Goal: Information Seeking & Learning: Learn about a topic

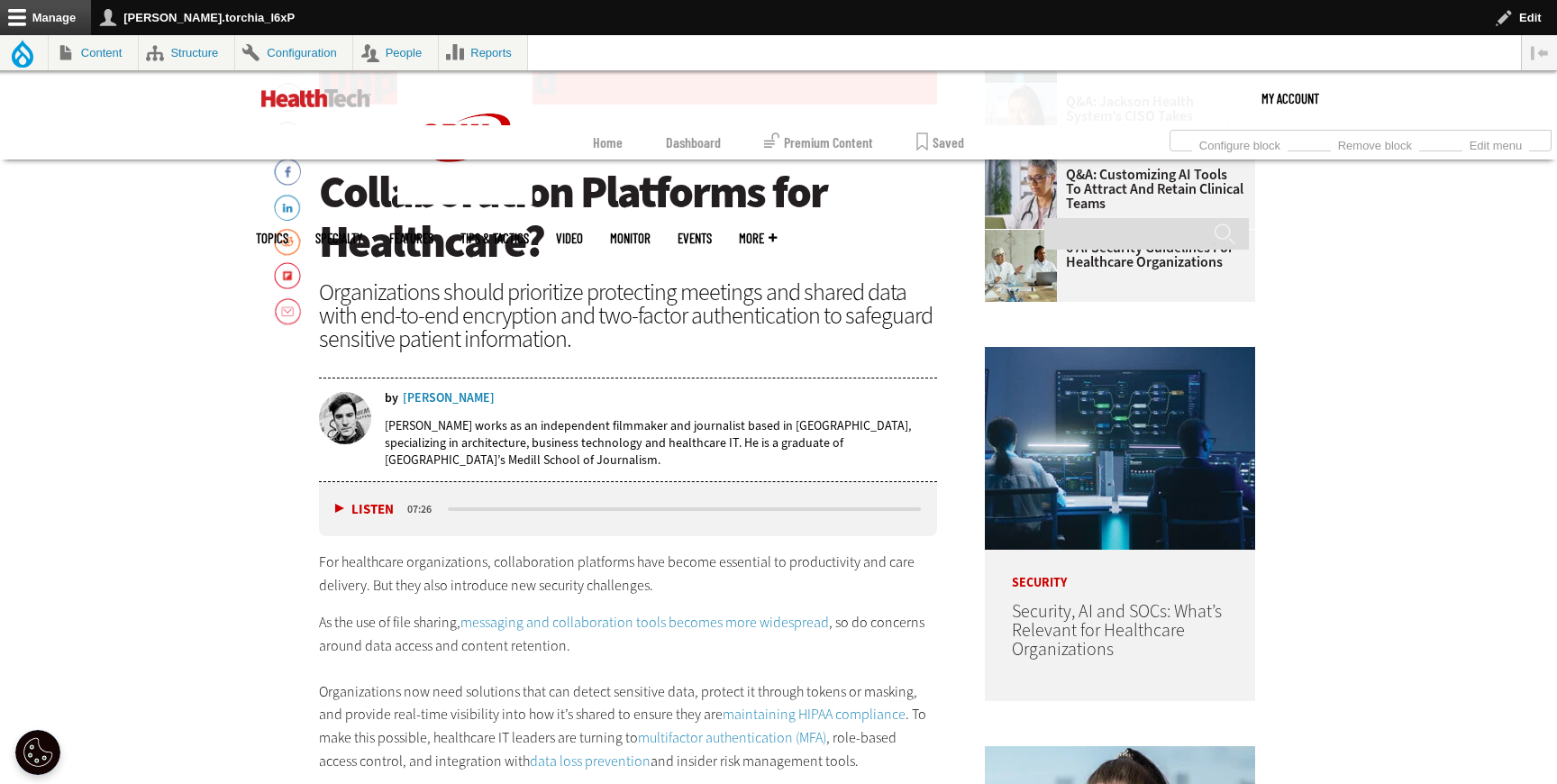
scroll to position [905, 0]
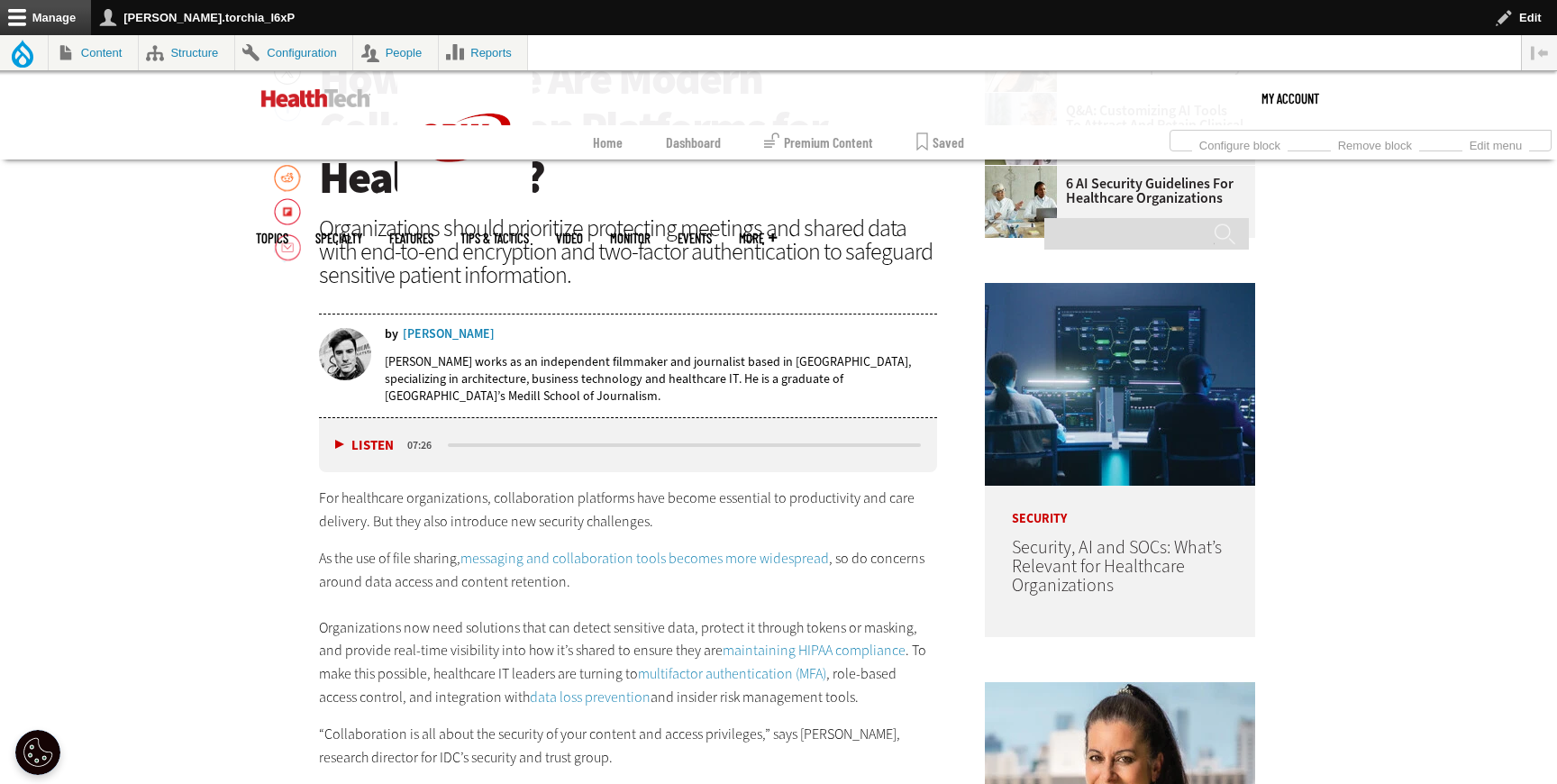
click at [646, 555] on link "messaging and collaboration tools becomes more widespread" at bounding box center [645, 558] width 369 height 19
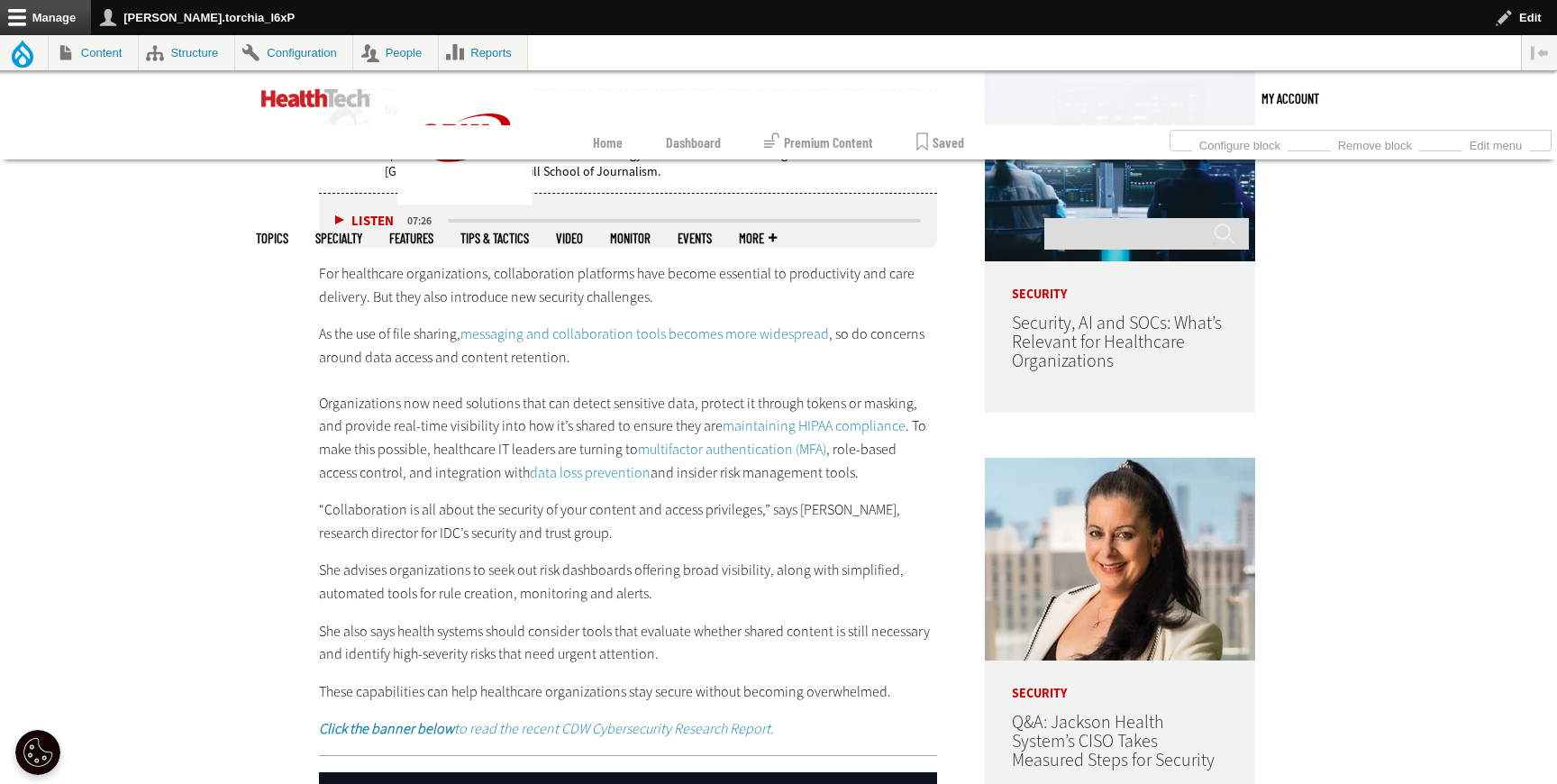
scroll to position [1158, 0]
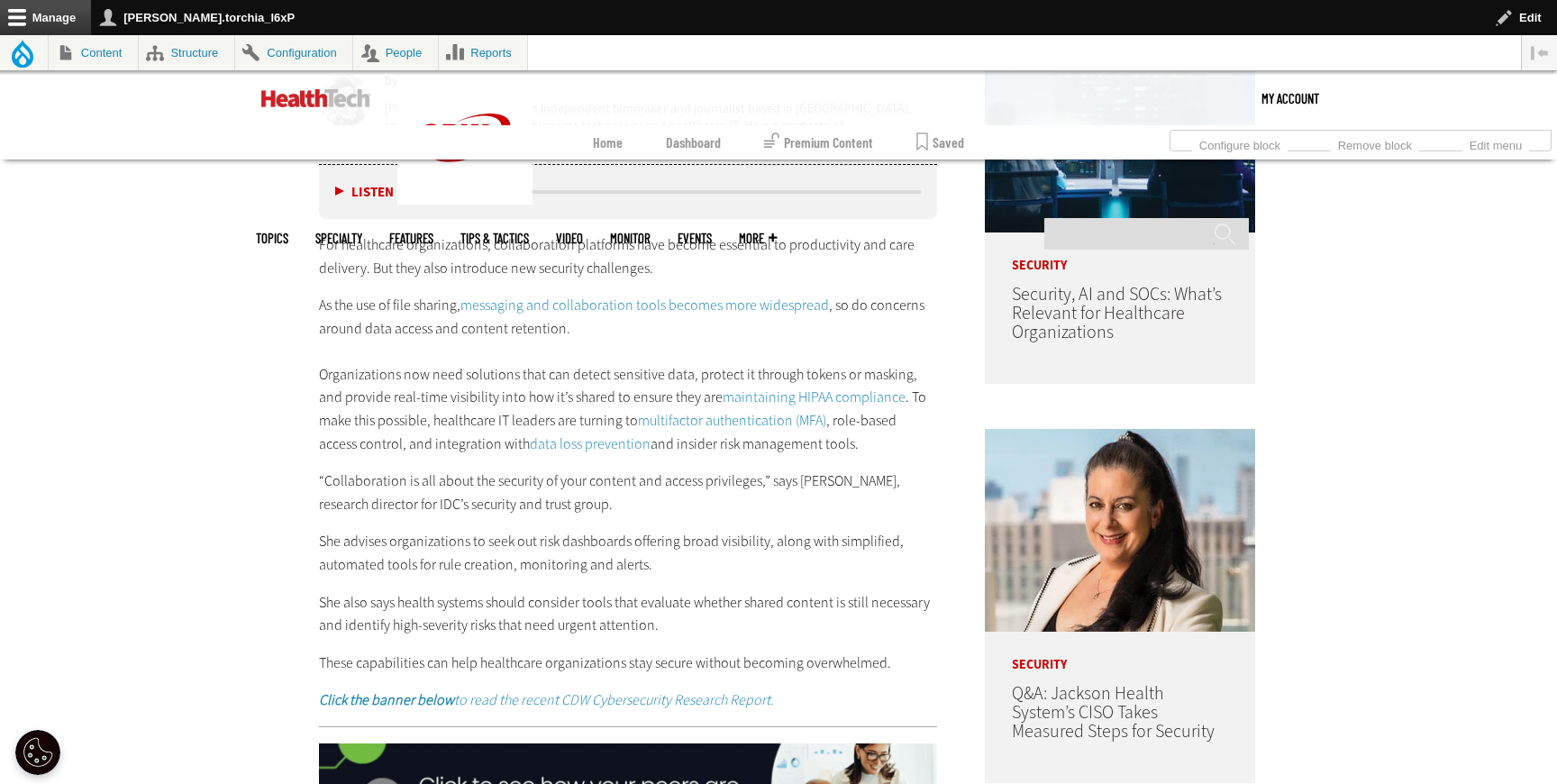
click at [778, 396] on link "maintaining HIPAA compliance" at bounding box center [814, 397] width 183 height 19
click at [638, 420] on link "multifactor authentication (MFA)" at bounding box center [732, 420] width 188 height 19
click at [530, 449] on link "data loss prevention" at bounding box center [590, 444] width 121 height 19
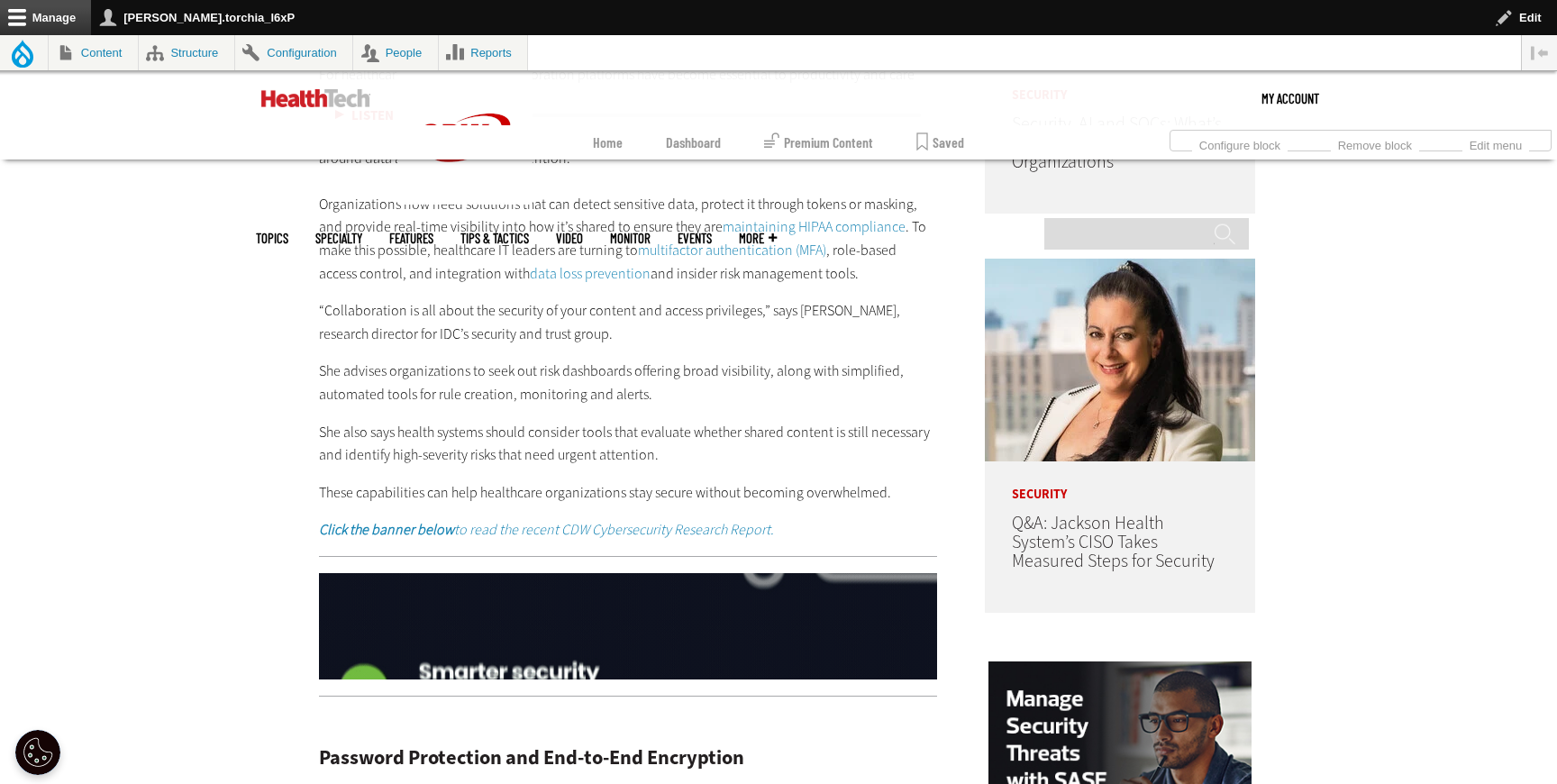
scroll to position [1349, 0]
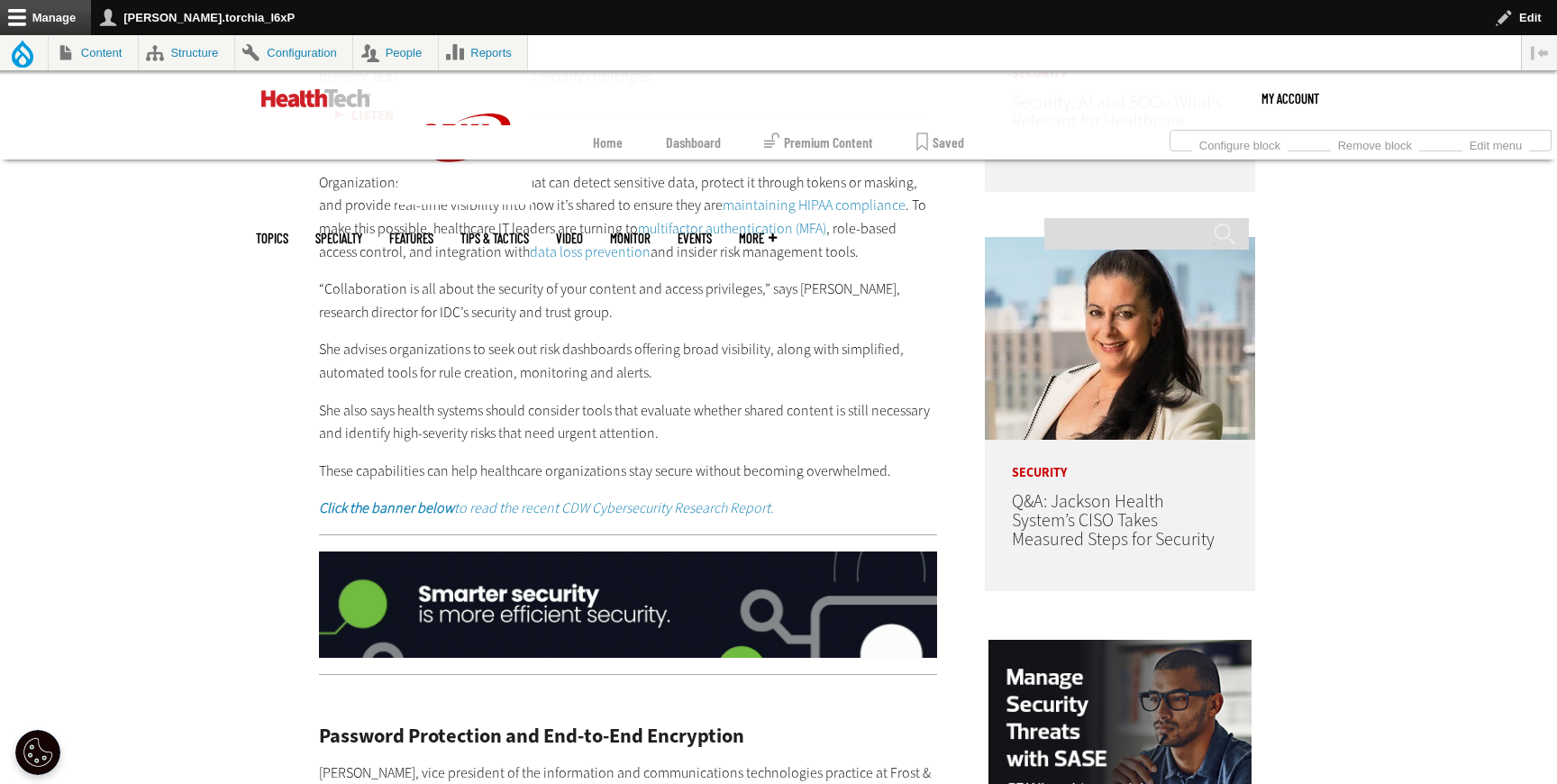
click at [356, 505] on strong "Click the banner below" at bounding box center [385, 508] width 135 height 19
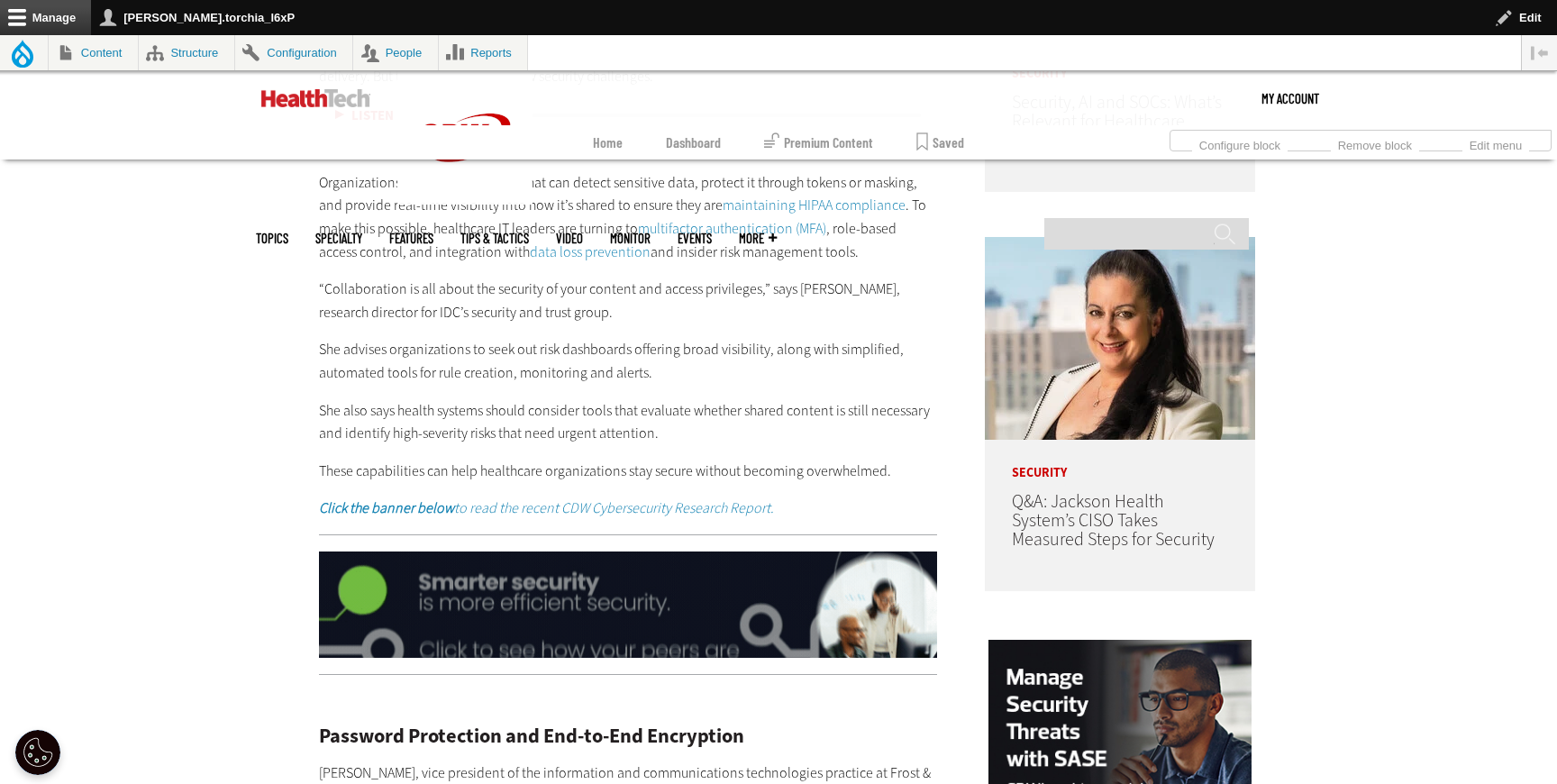
click at [615, 629] on img at bounding box center [628, 604] width 618 height 106
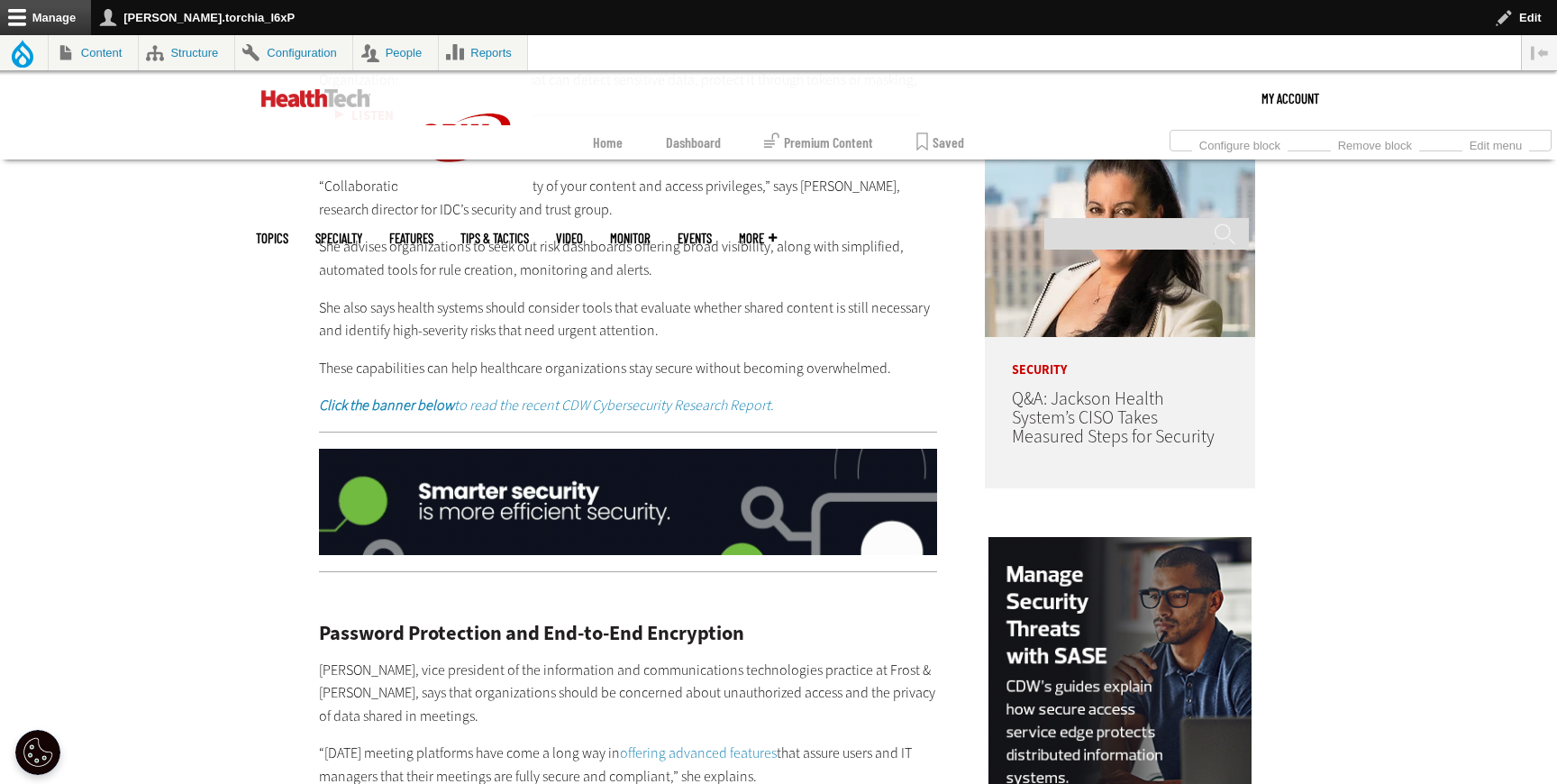
scroll to position [1479, 0]
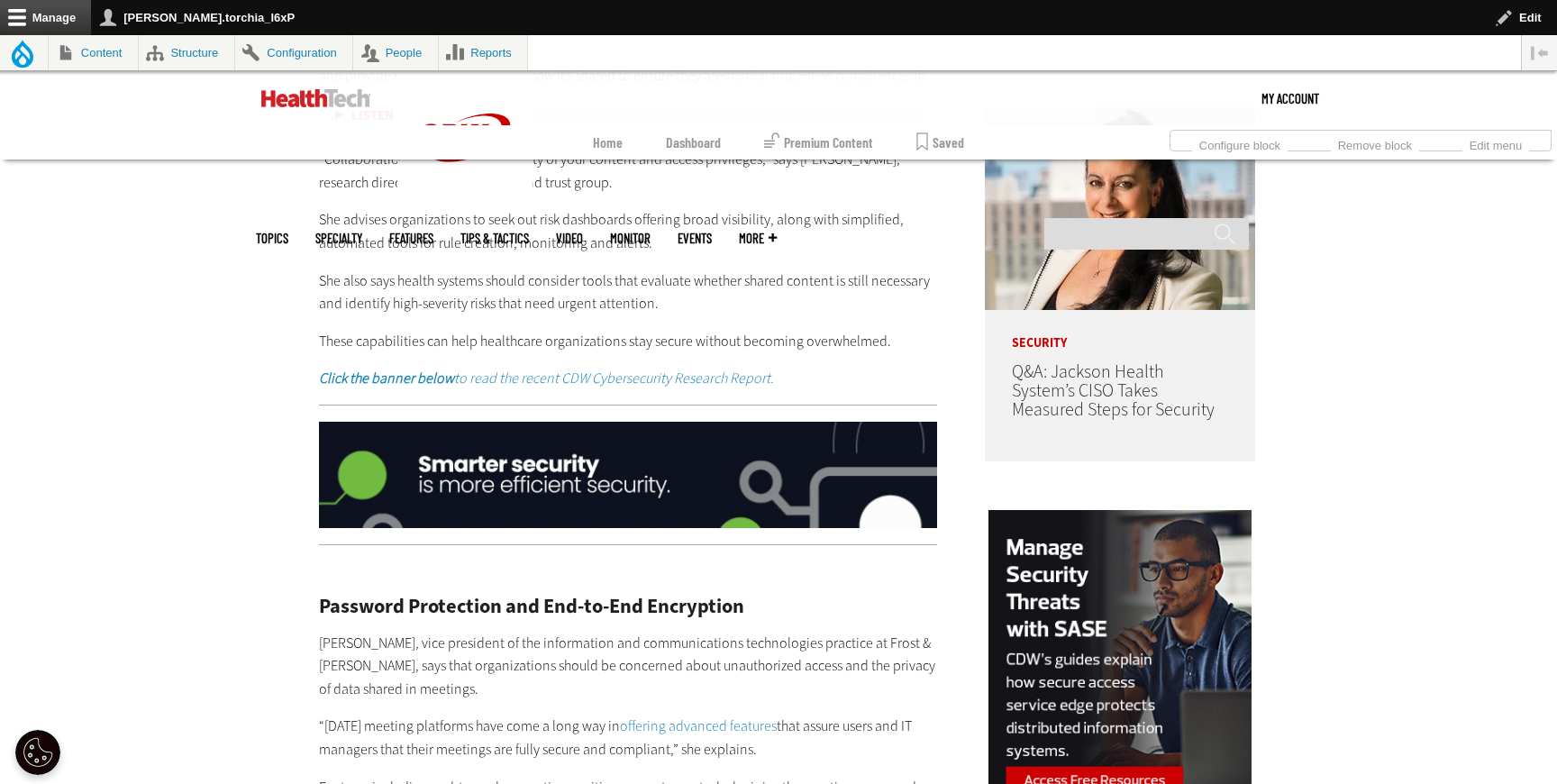
click at [698, 723] on link "offering advanced features" at bounding box center [698, 726] width 156 height 19
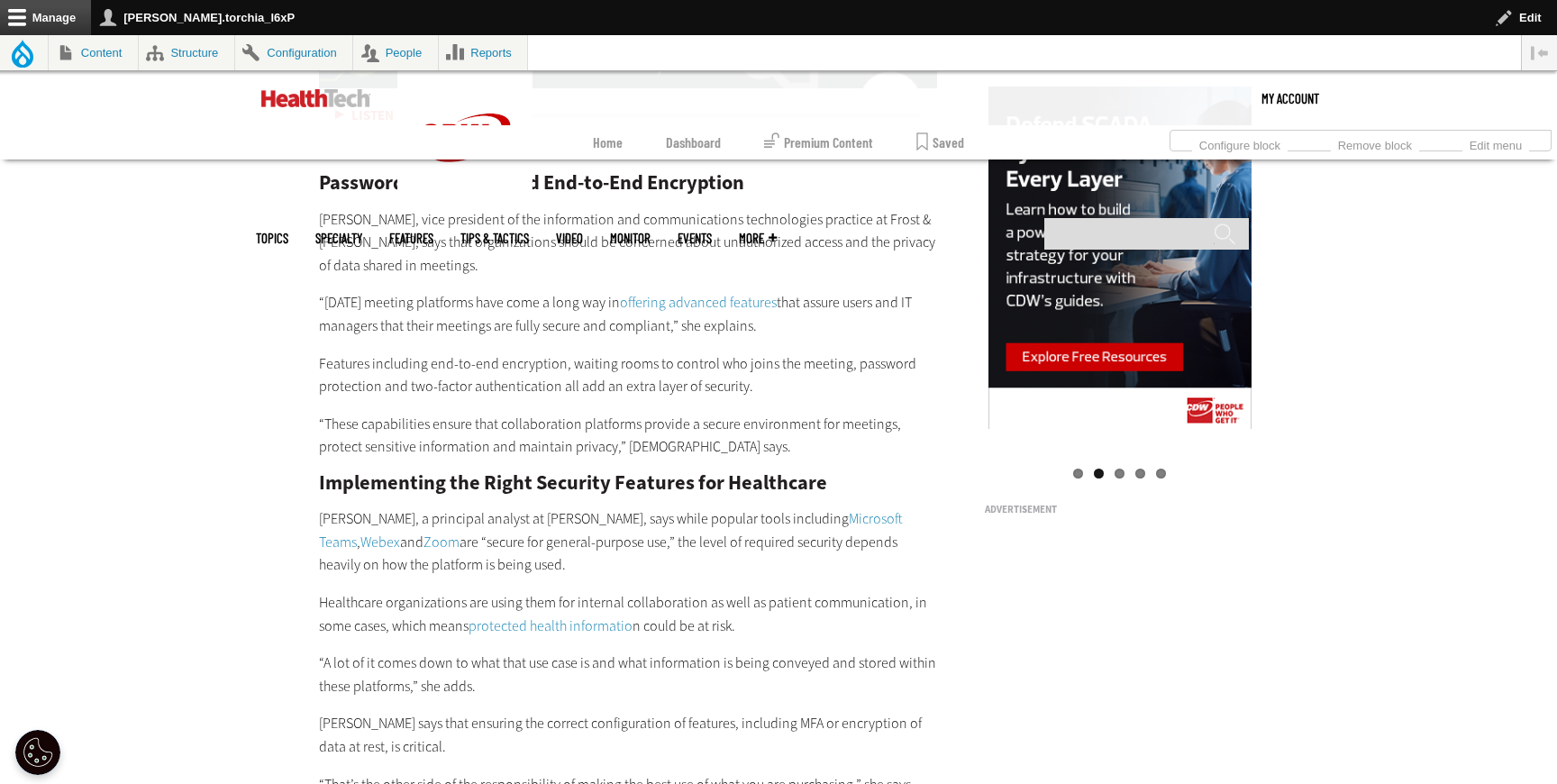
scroll to position [1929, 0]
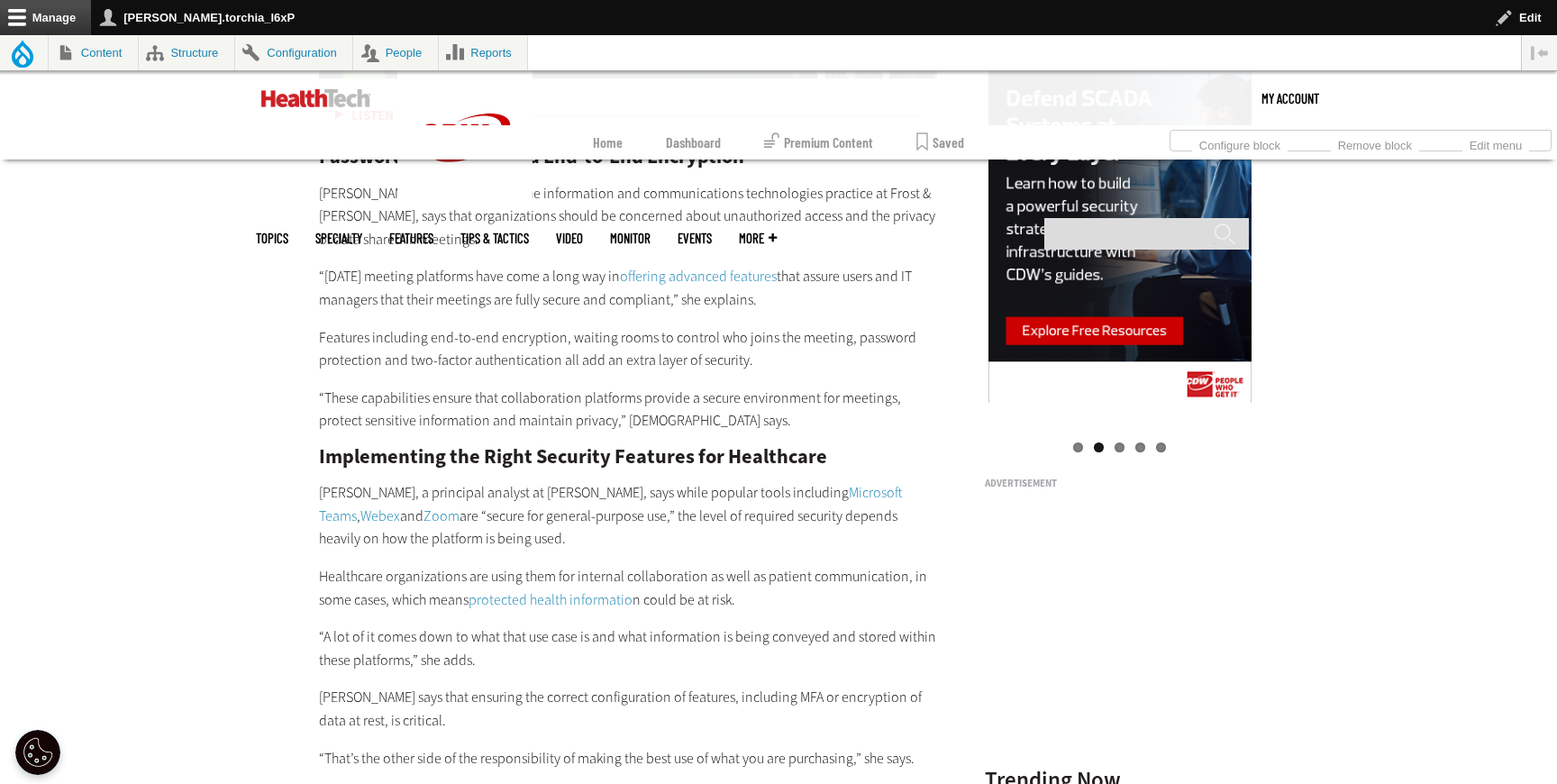
click at [794, 489] on link "Microsoft Teams" at bounding box center [611, 503] width 584 height 42
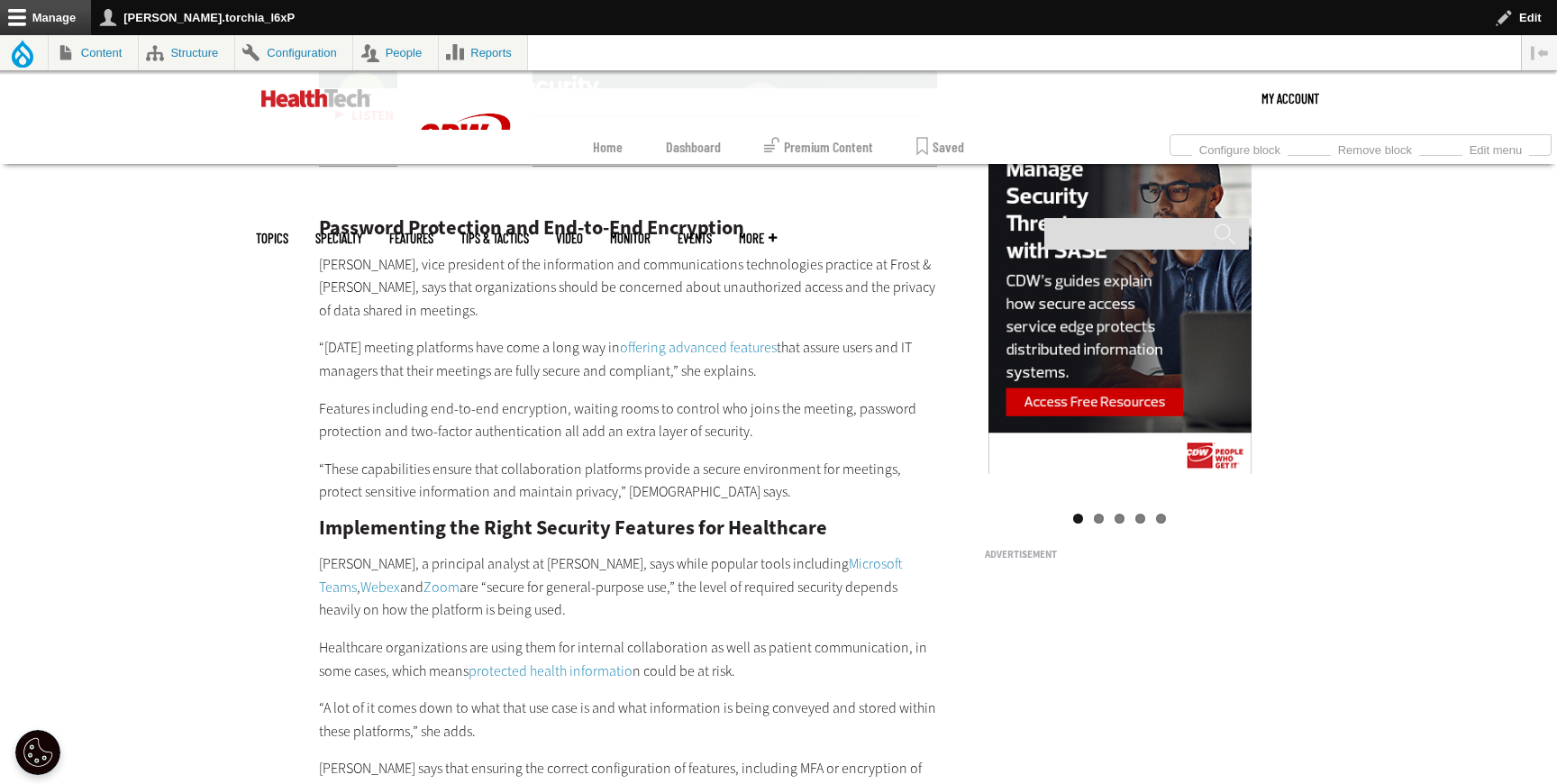
scroll to position [1929, 0]
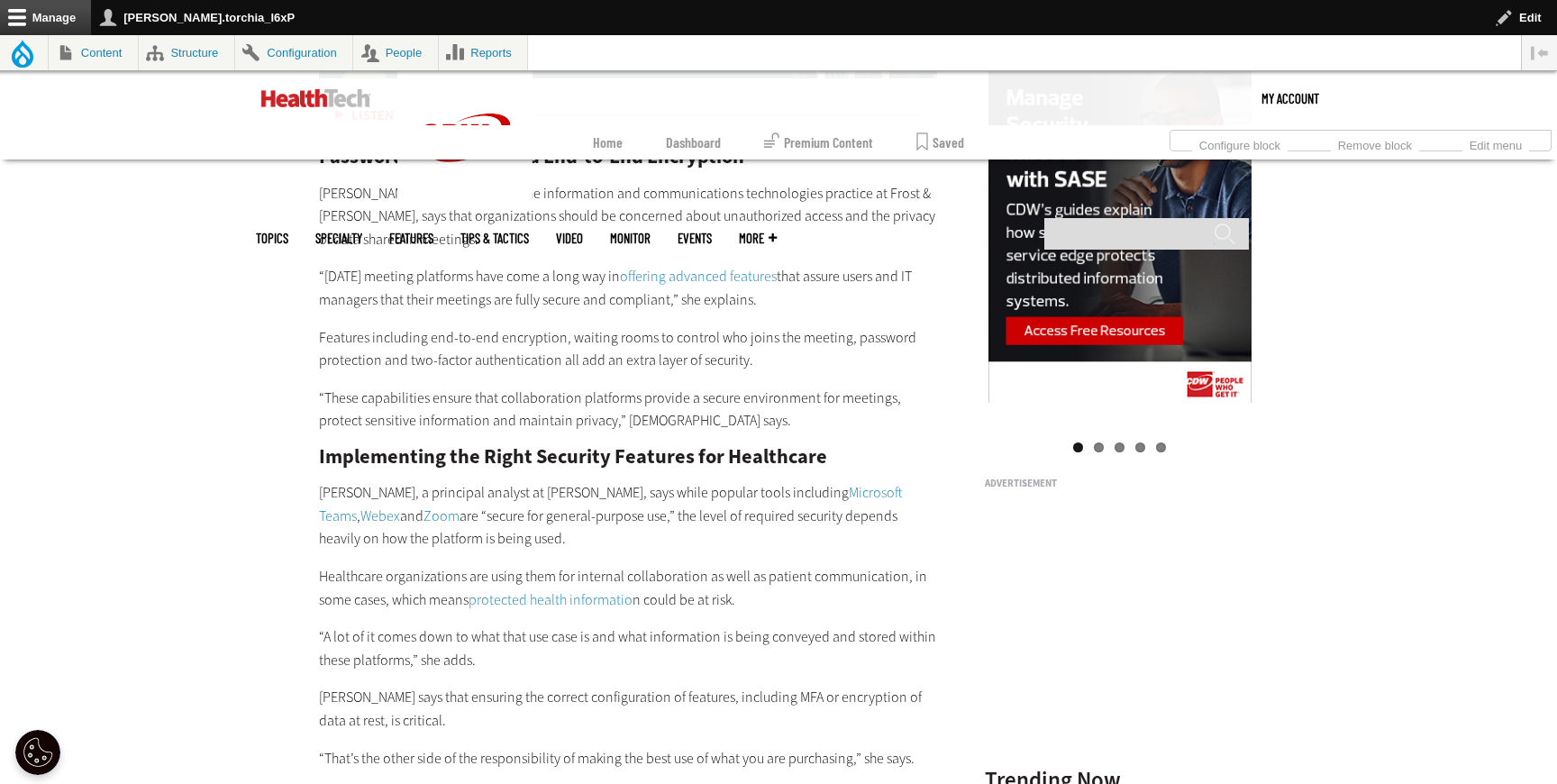
click at [782, 491] on link "Microsoft Teams" at bounding box center [611, 503] width 584 height 42
click at [401, 506] on link "Webex" at bounding box center [380, 515] width 40 height 19
click at [423, 514] on link "Zoom" at bounding box center [441, 515] width 36 height 19
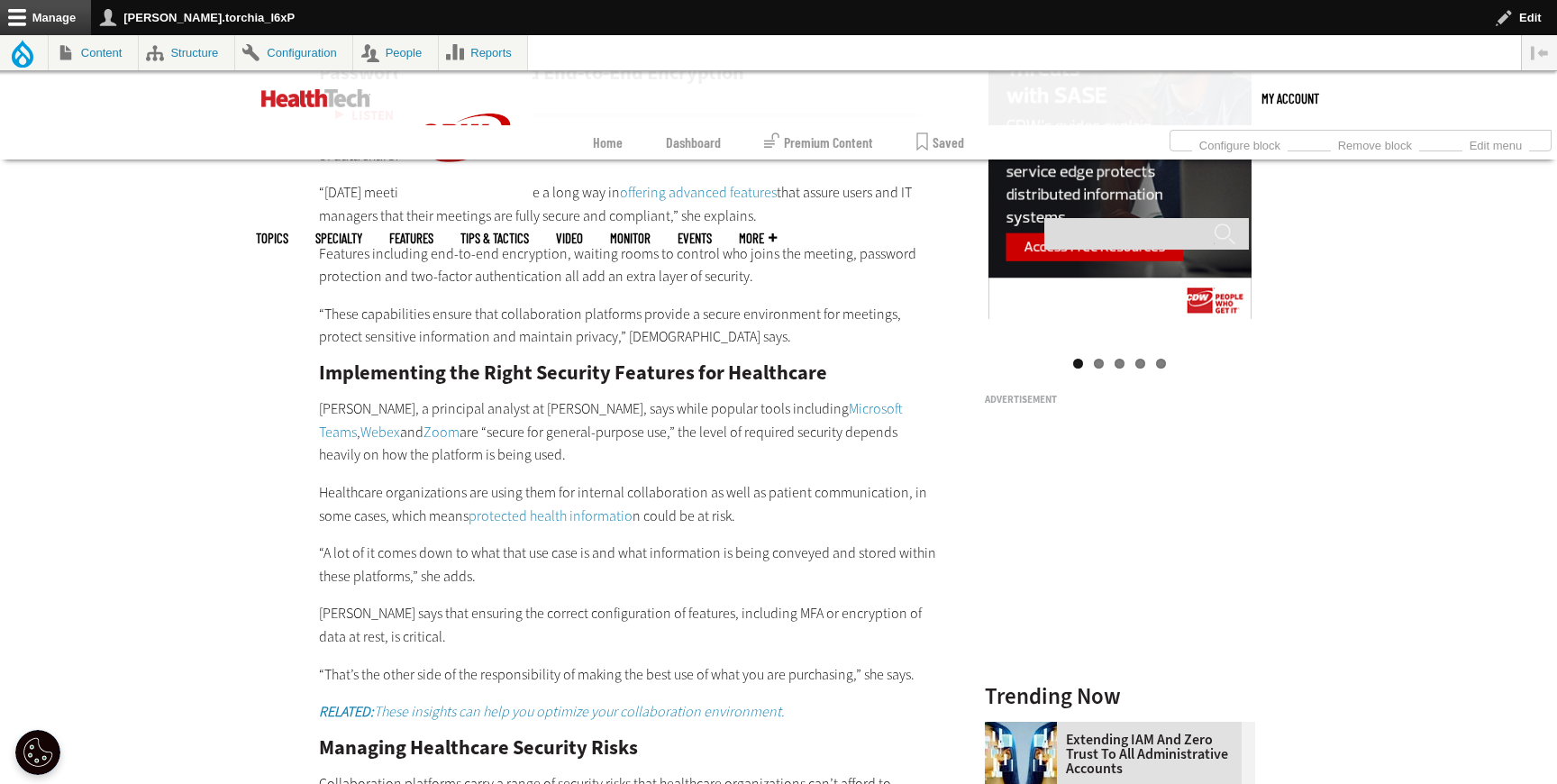
scroll to position [2053, 0]
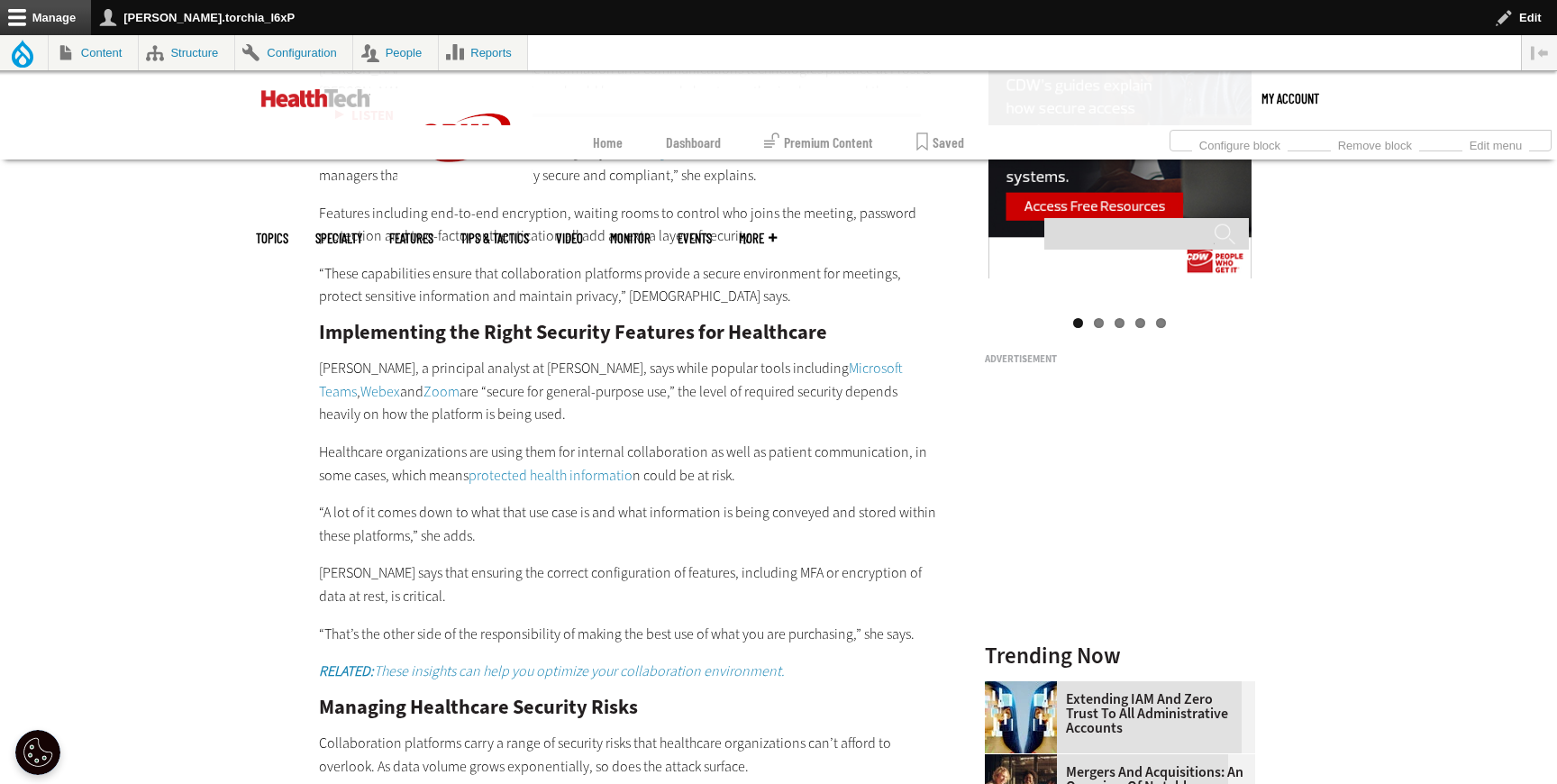
click at [561, 466] on link "protected health informatio" at bounding box center [550, 475] width 164 height 19
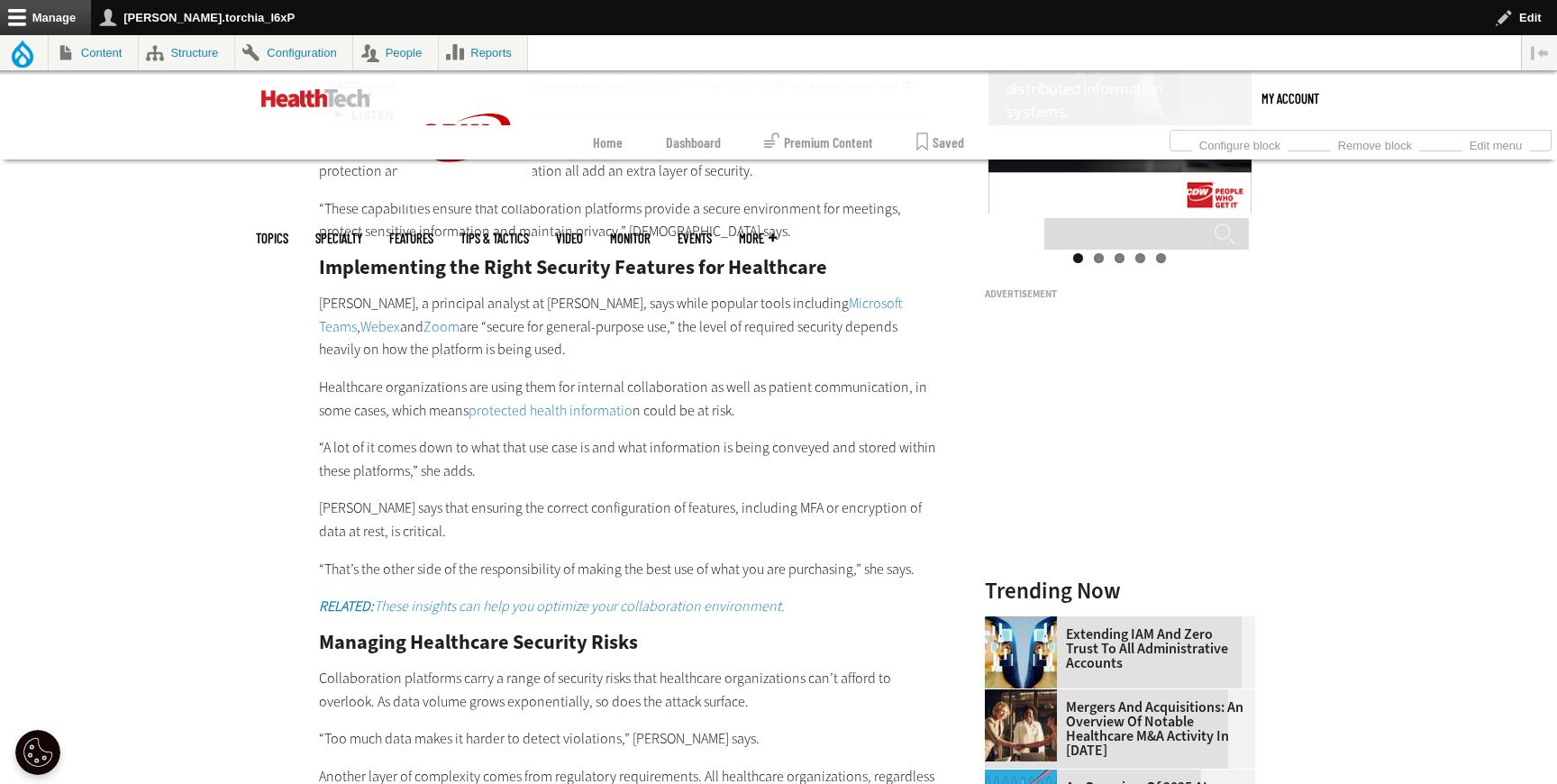
scroll to position [2126, 0]
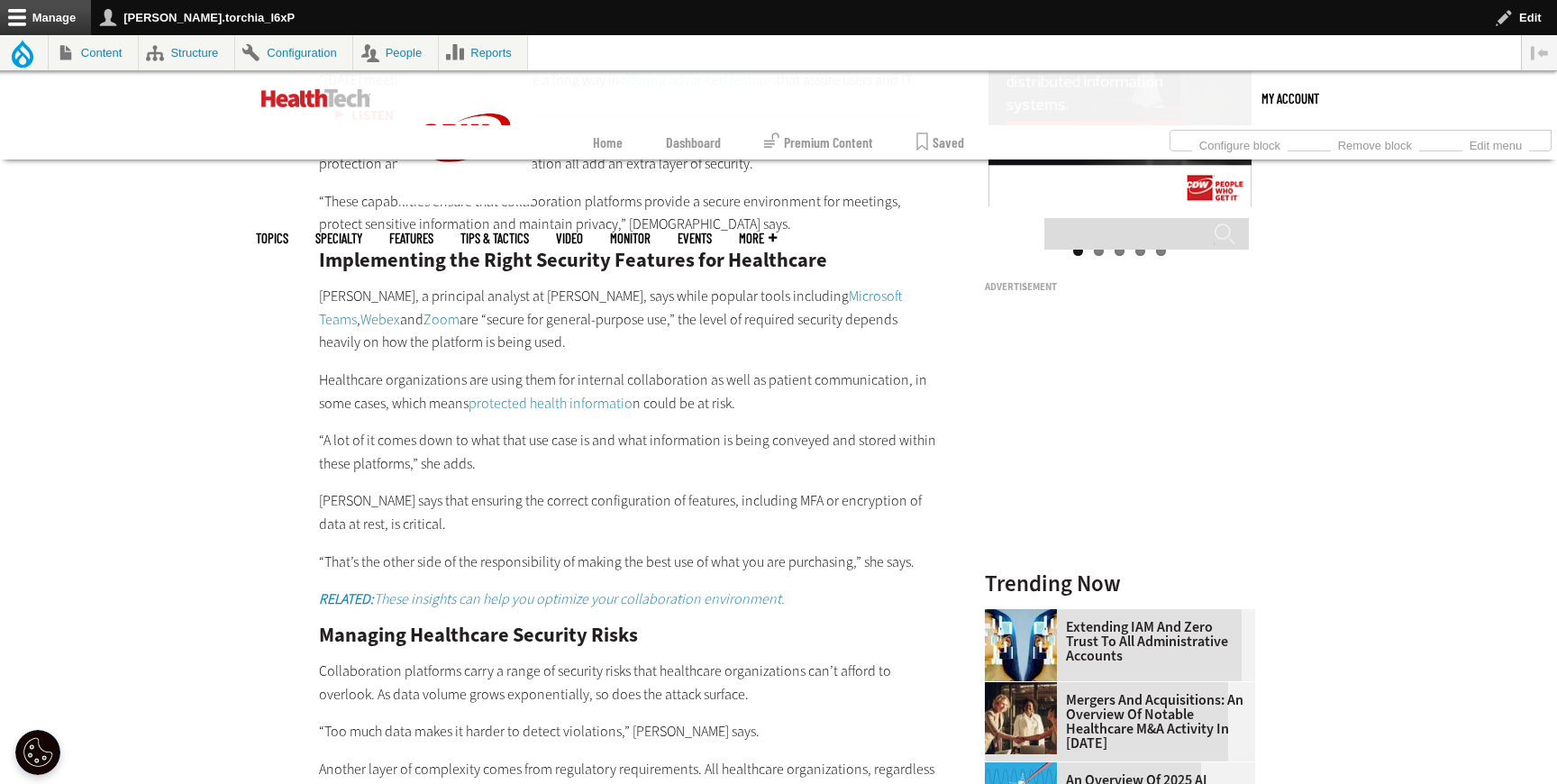
click at [451, 597] on em "RELATED: These insights can help you optimize your collaboration environment." at bounding box center [551, 598] width 466 height 19
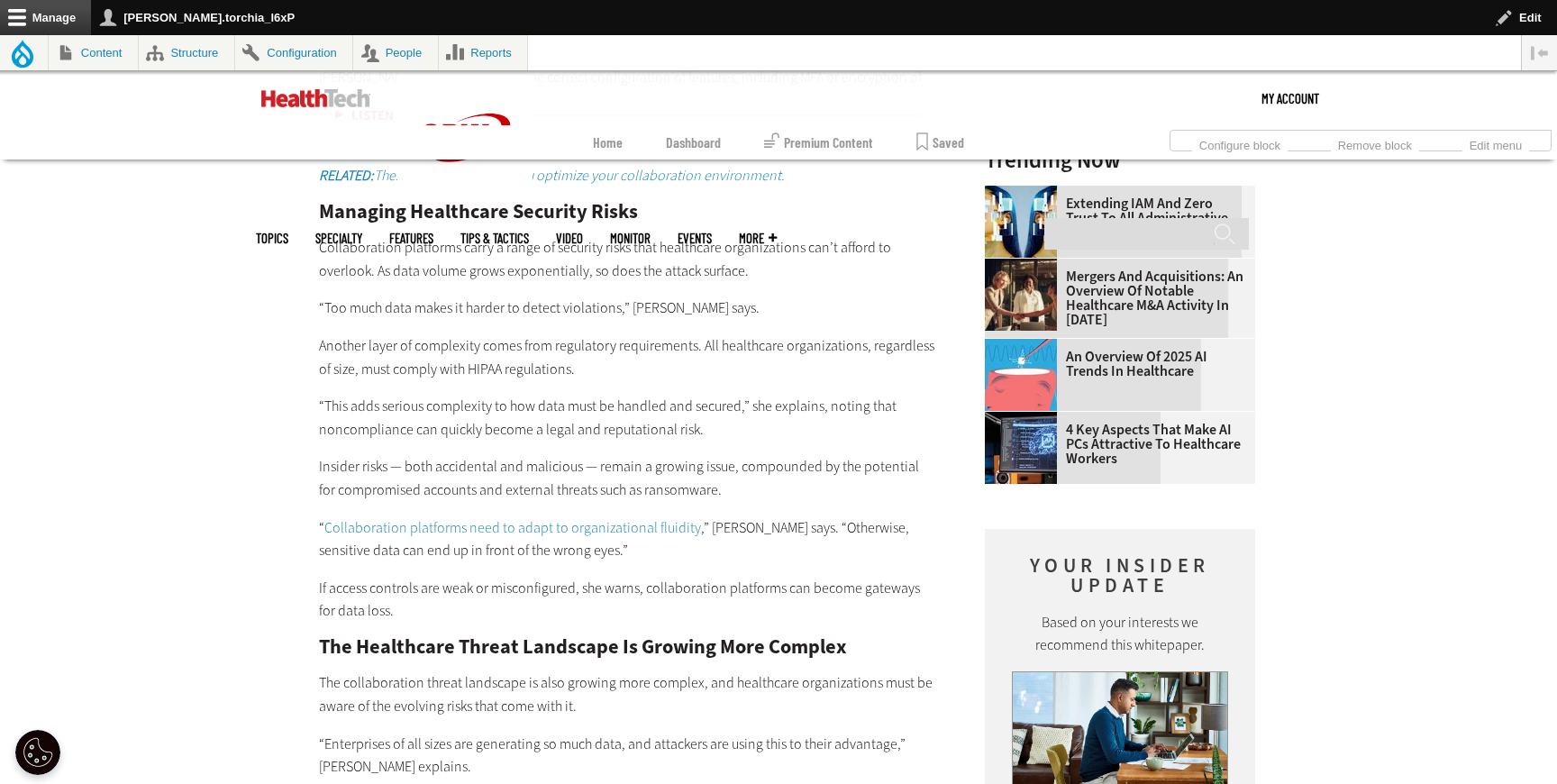
scroll to position [2556, 0]
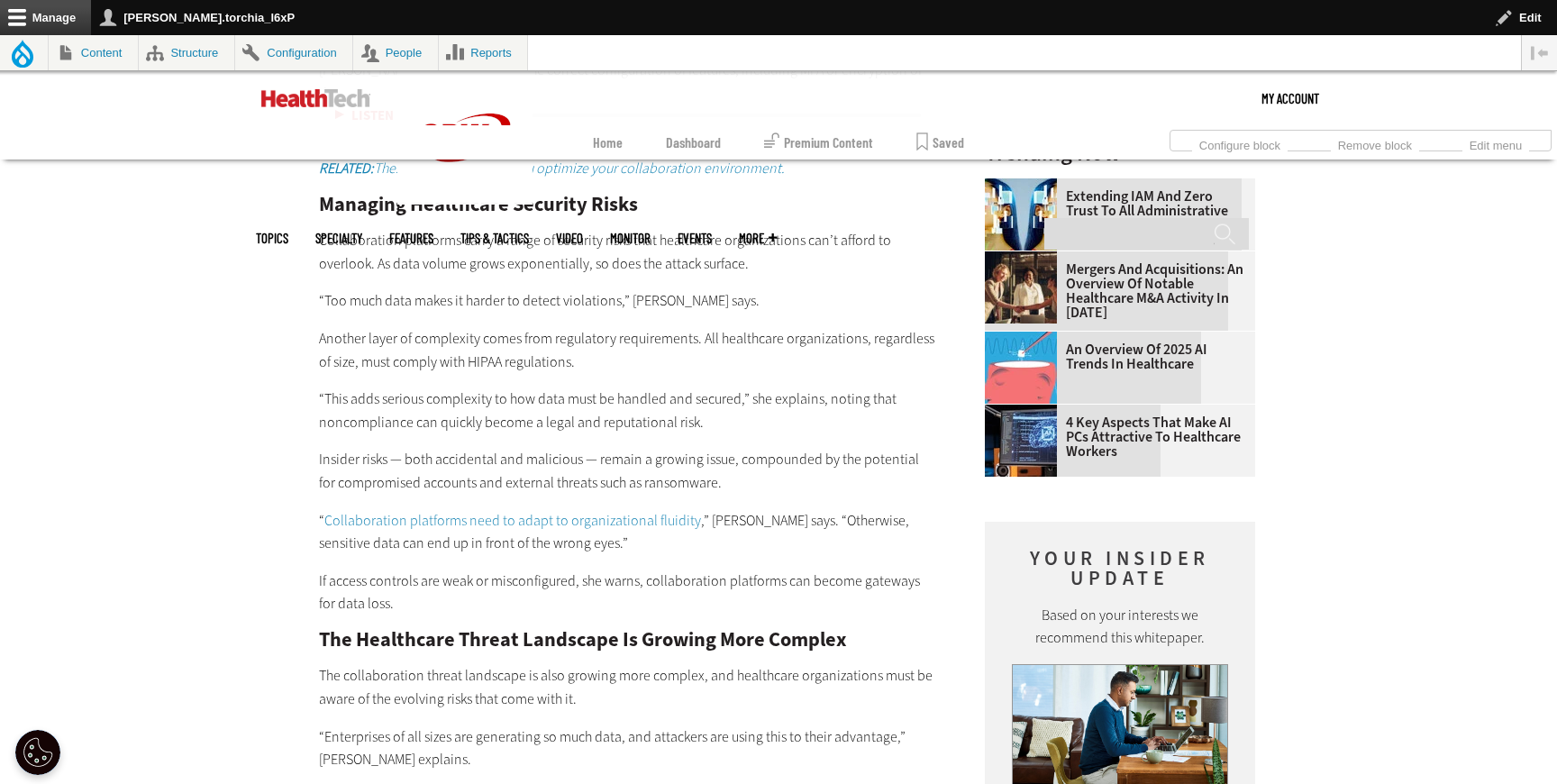
click at [370, 514] on link "Collaboration platforms need to adapt to organizational fluidity" at bounding box center [513, 520] width 377 height 19
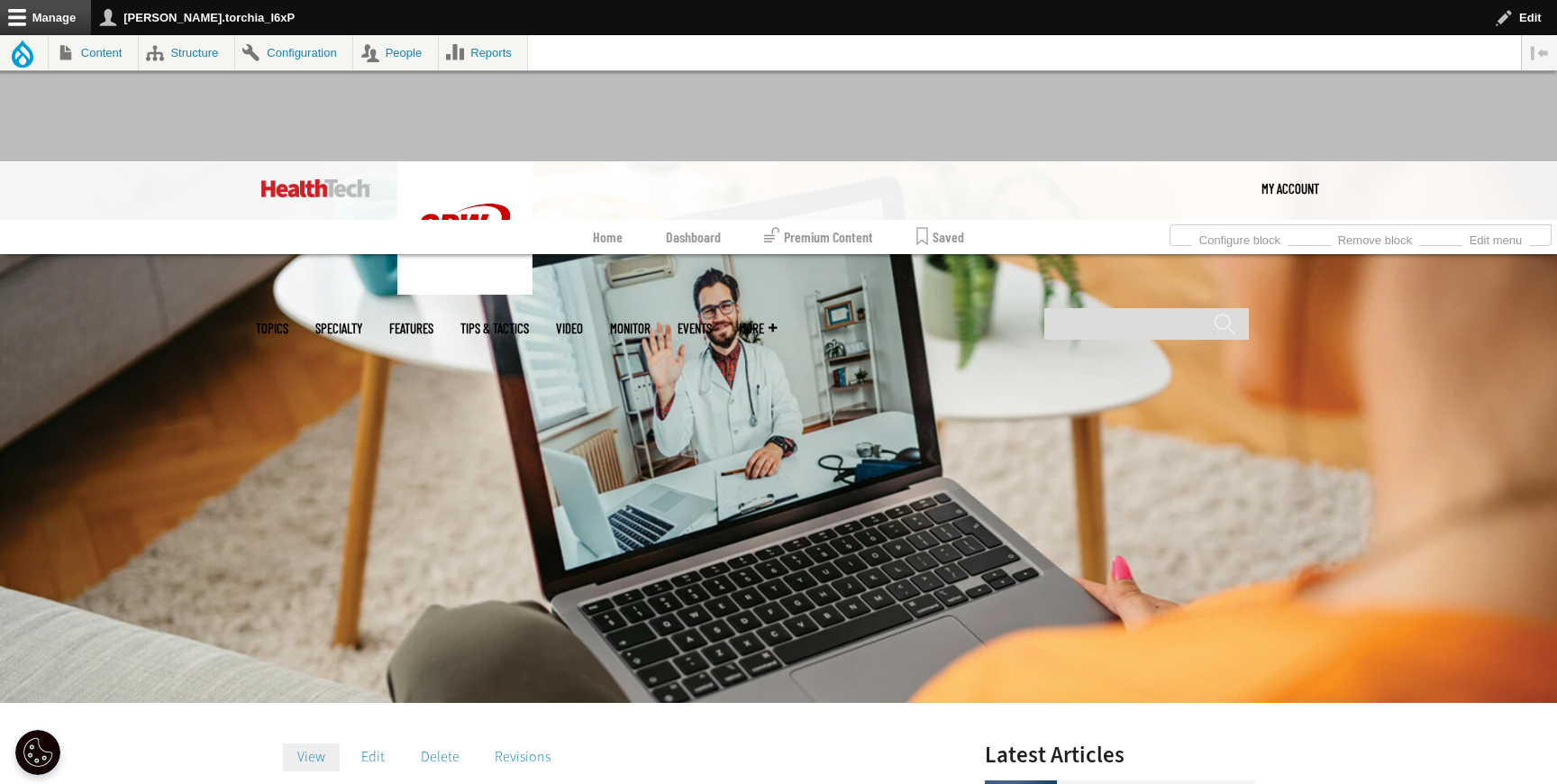
scroll to position [82, 0]
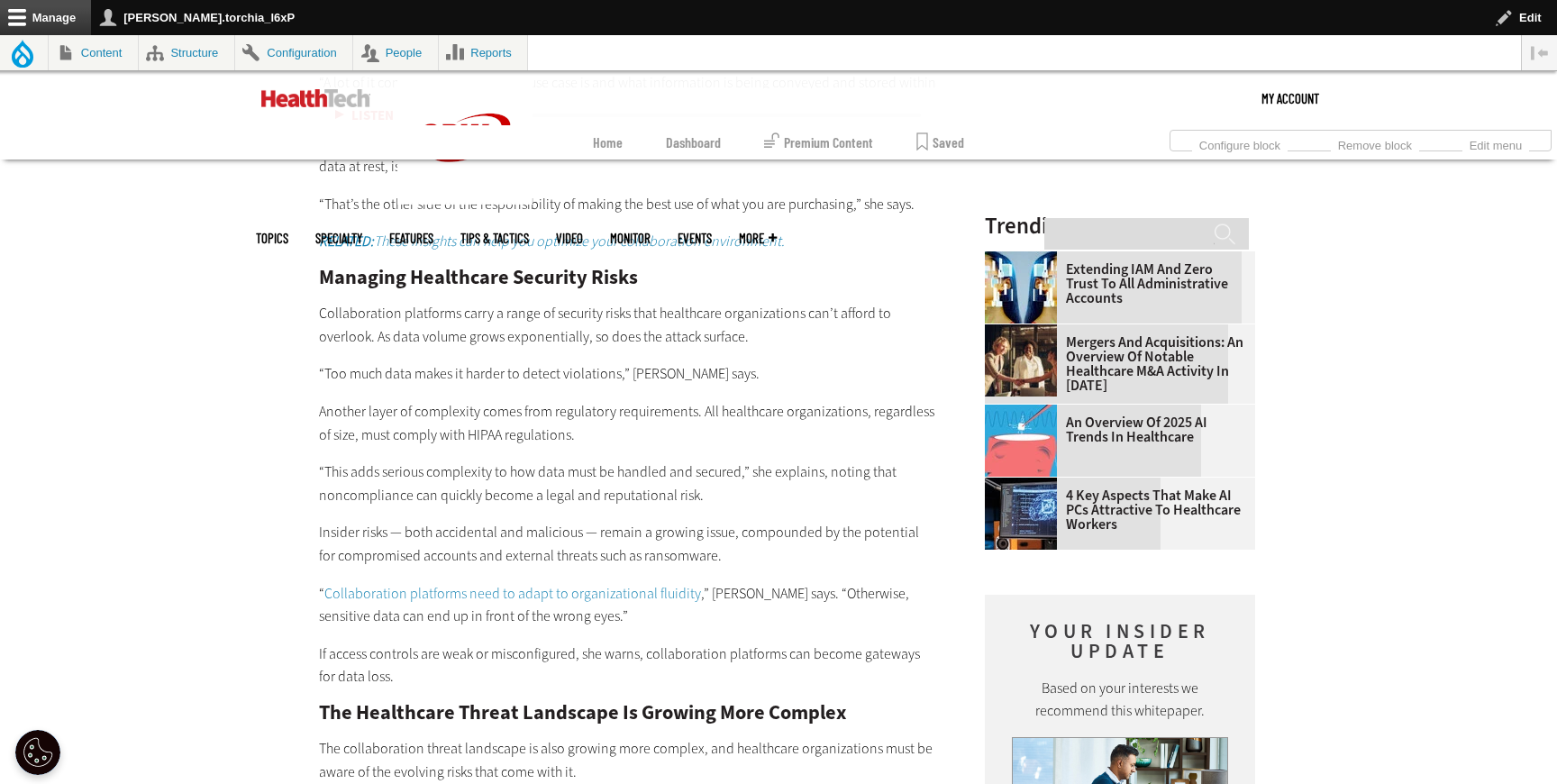
scroll to position [2556, 0]
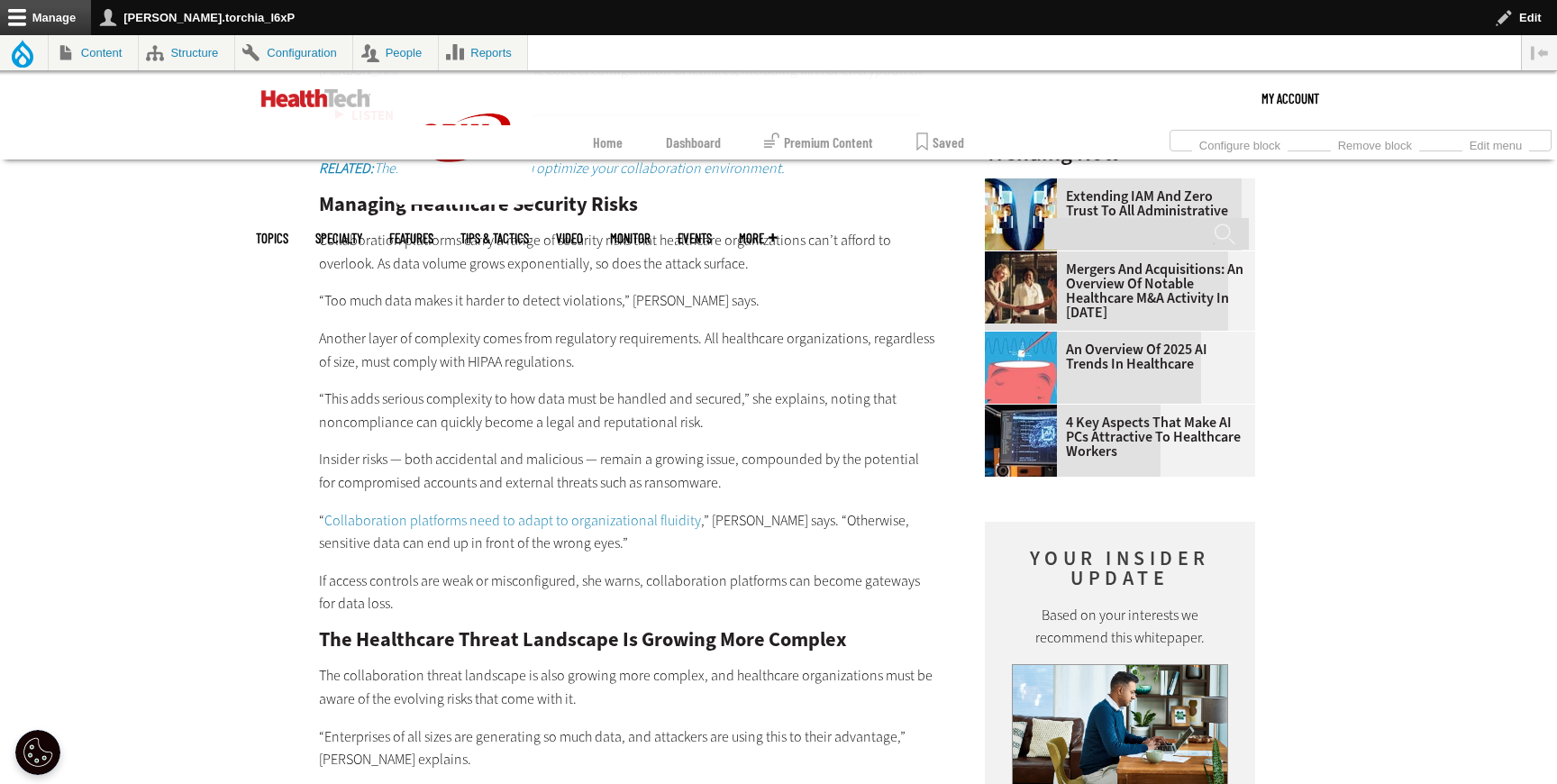
click at [420, 177] on div "Password Protection and End-to-End Encryption Roopam Jain, vice president of th…" at bounding box center [628, 206] width 618 height 1447
click at [423, 172] on em "RELATED: These insights can help you optimize your collaboration environment." at bounding box center [551, 168] width 466 height 19
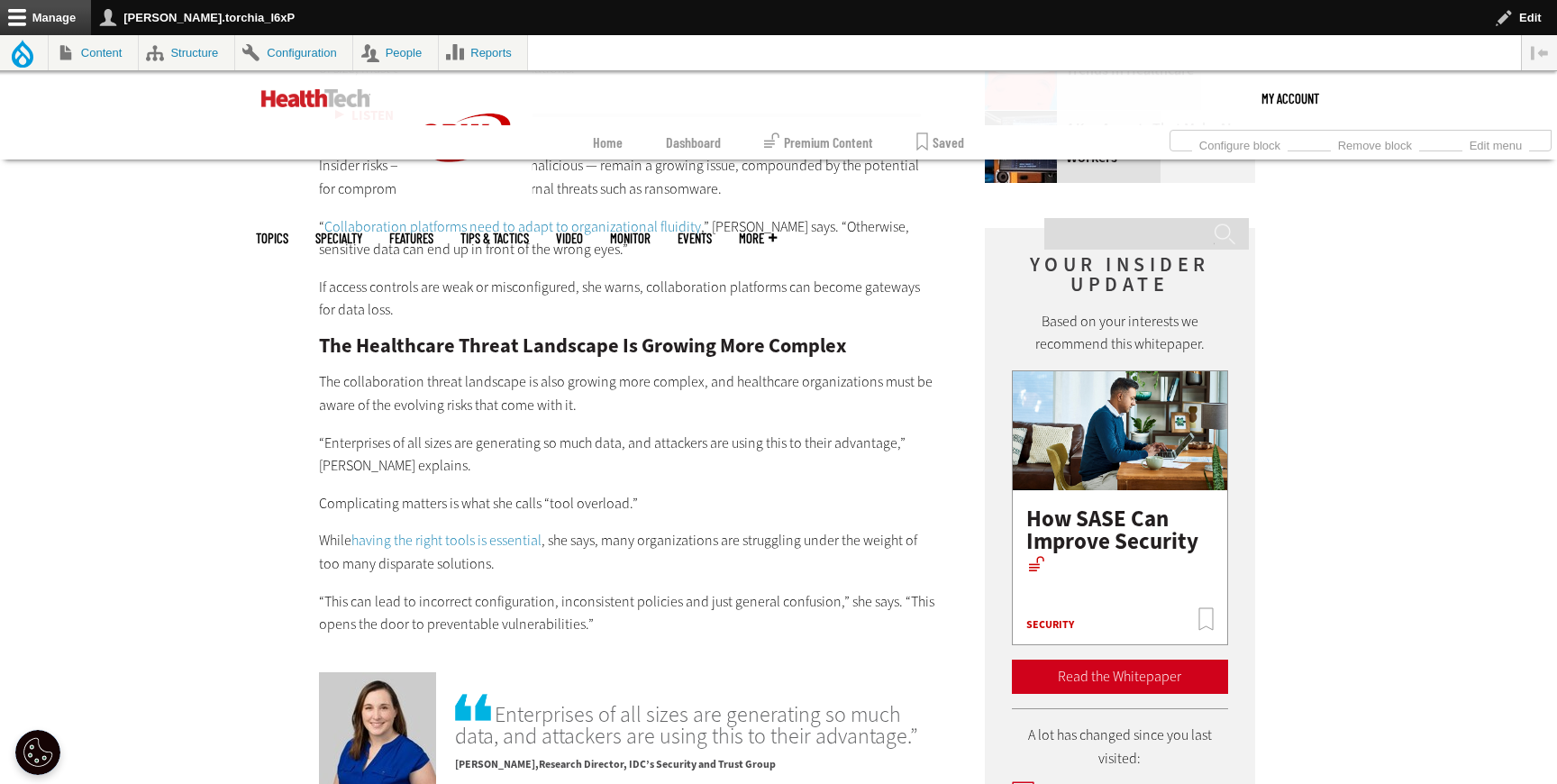
scroll to position [2890, 0]
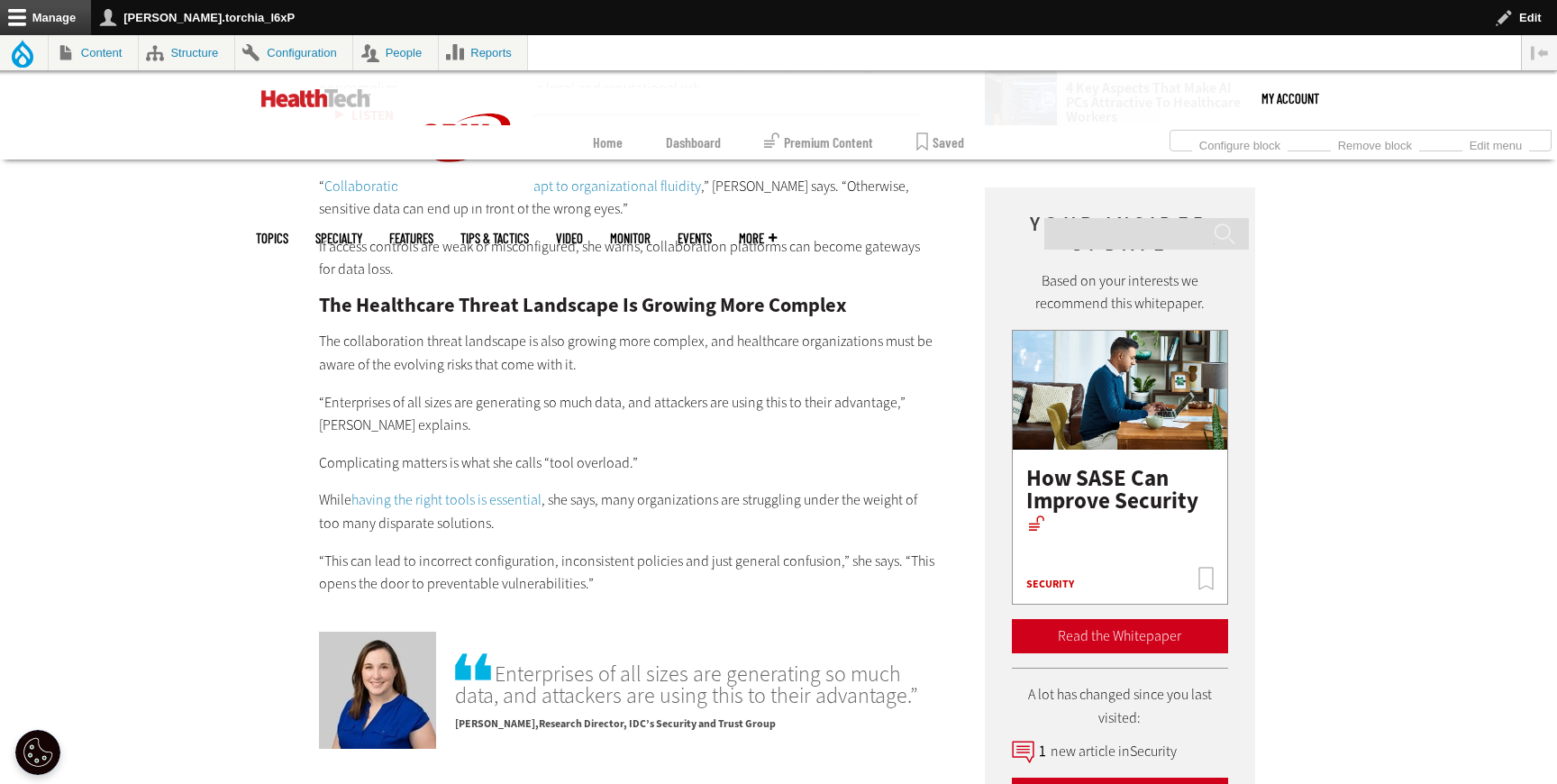
click at [494, 496] on link "having the right tools is essential" at bounding box center [447, 499] width 190 height 19
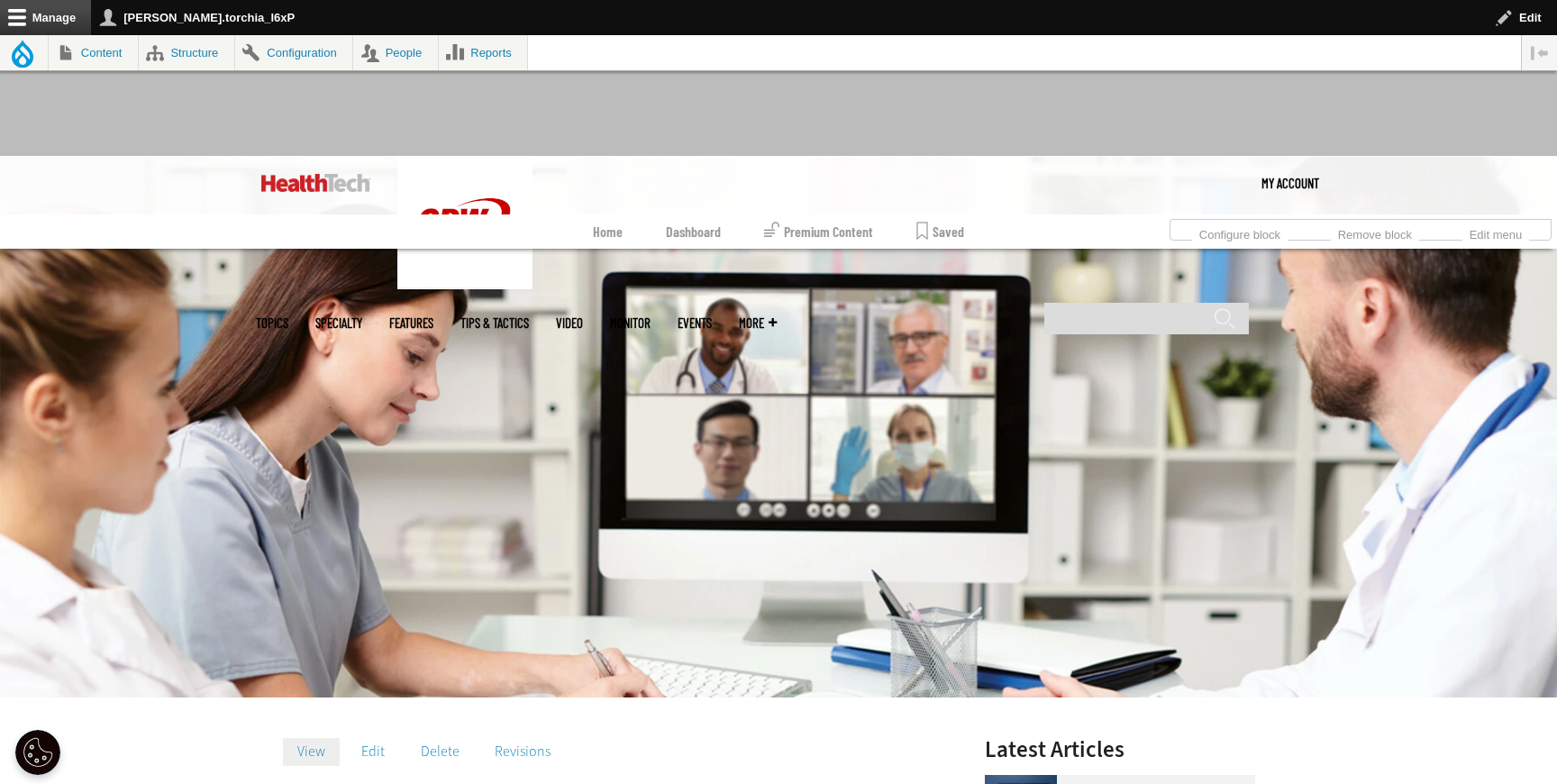
scroll to position [86, 0]
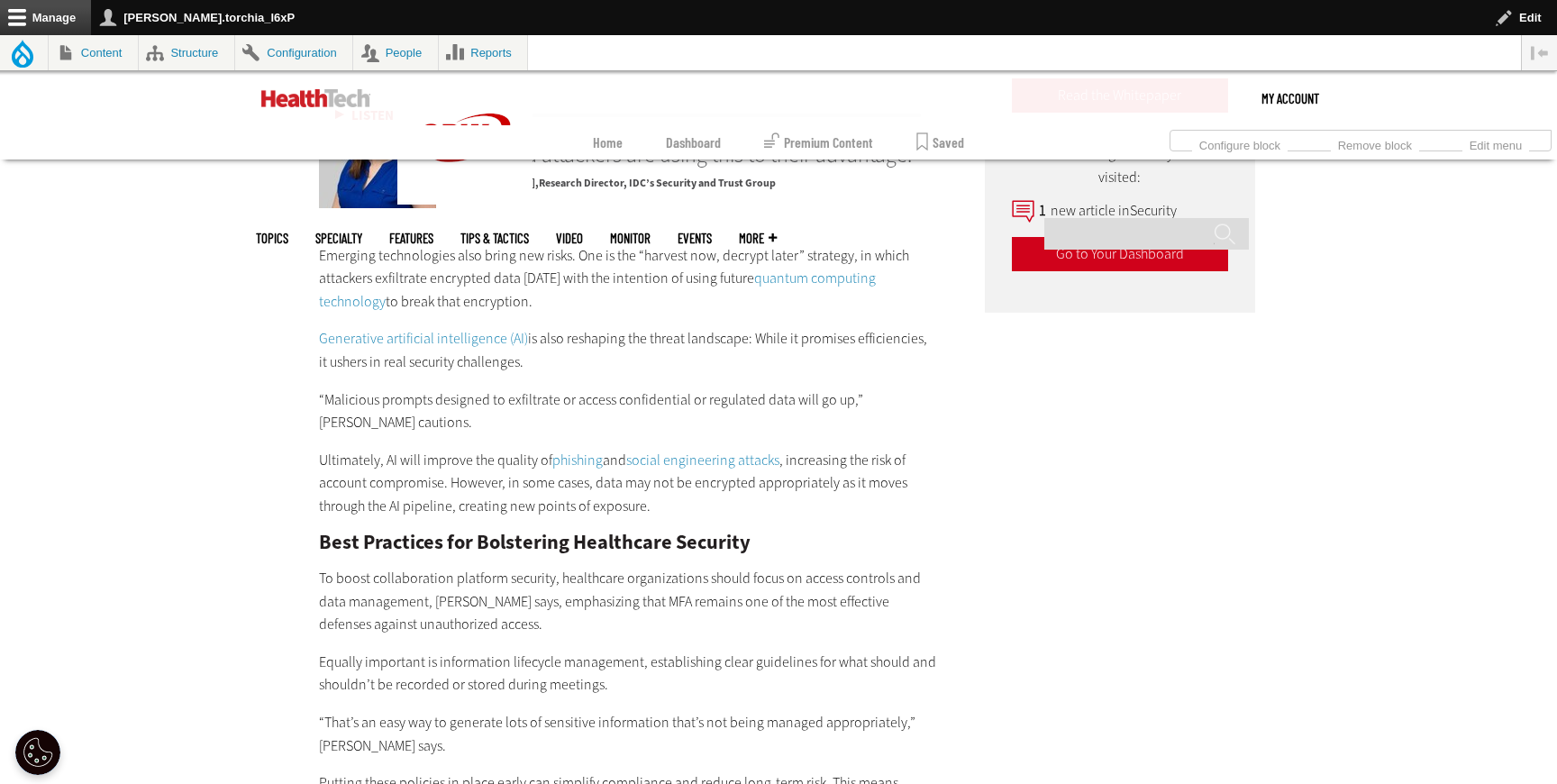
scroll to position [3437, 0]
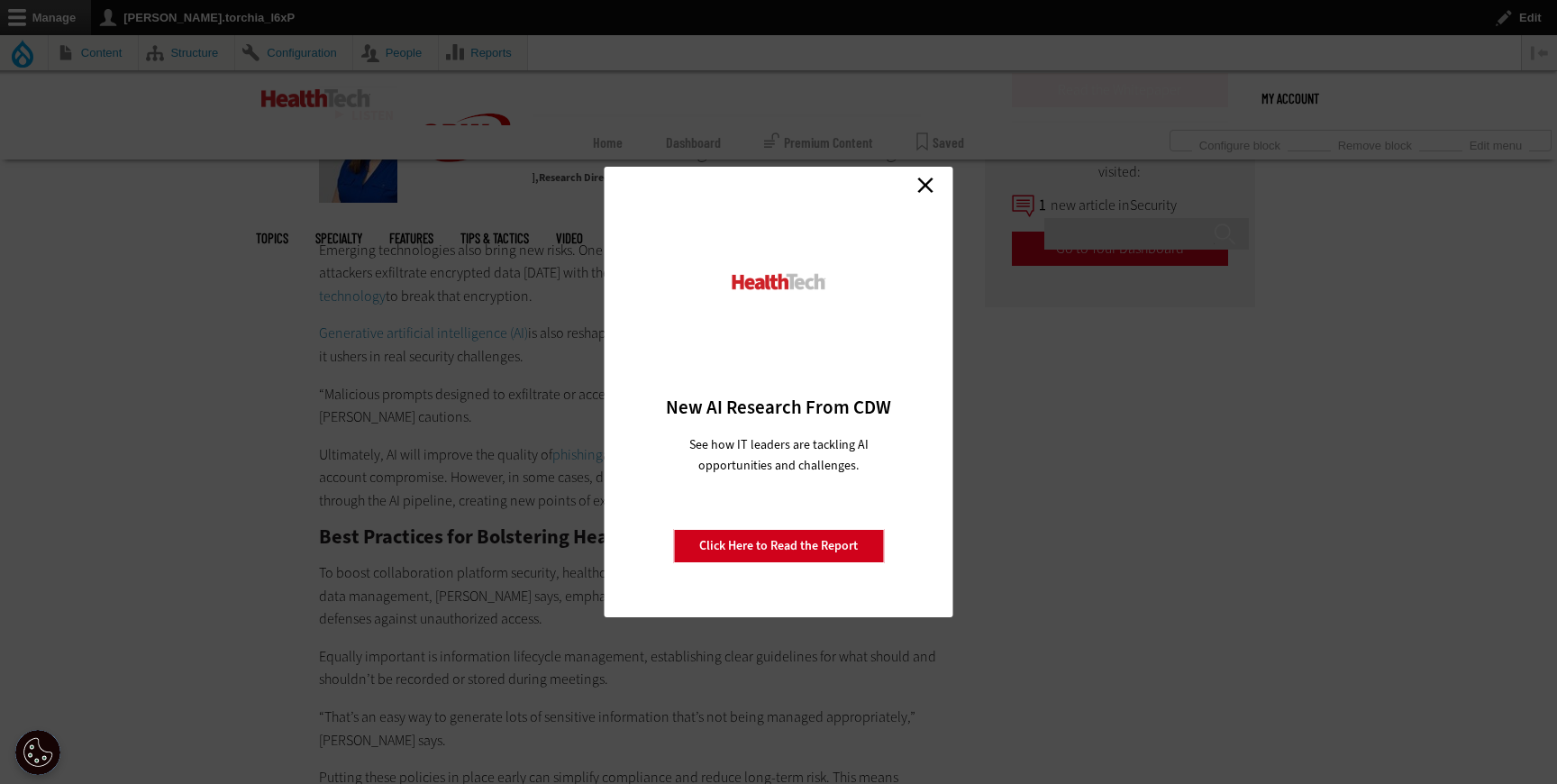
click at [922, 174] on link "Close" at bounding box center [926, 185] width 27 height 27
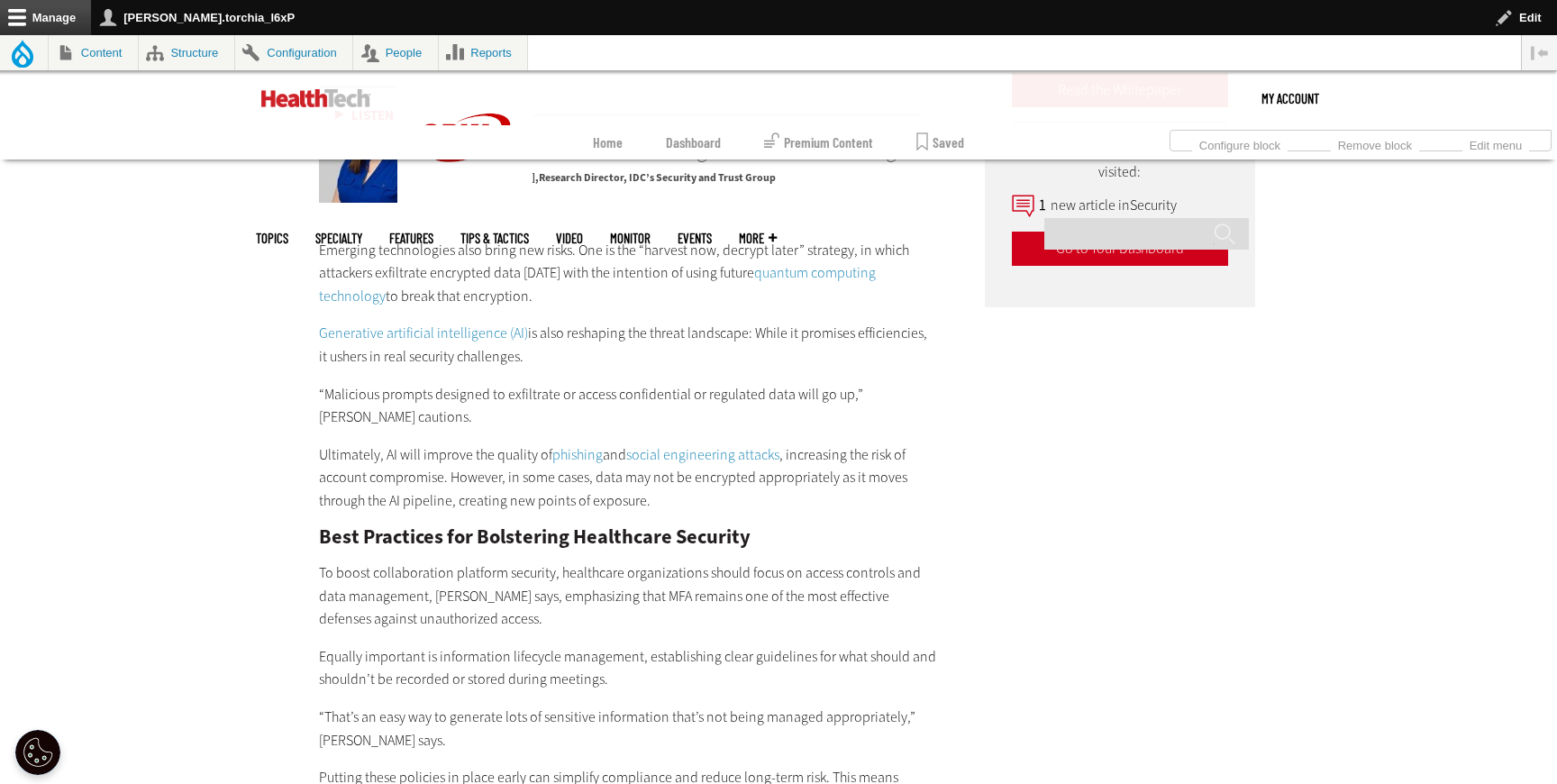
click at [836, 272] on link "quantum computing technology" at bounding box center [597, 284] width 557 height 42
click at [483, 336] on link "Generative artificial intelligence (AI)" at bounding box center [423, 333] width 209 height 19
click at [557, 451] on link "phishing" at bounding box center [578, 454] width 51 height 19
click at [732, 449] on link "social engineering attacks" at bounding box center [703, 454] width 154 height 19
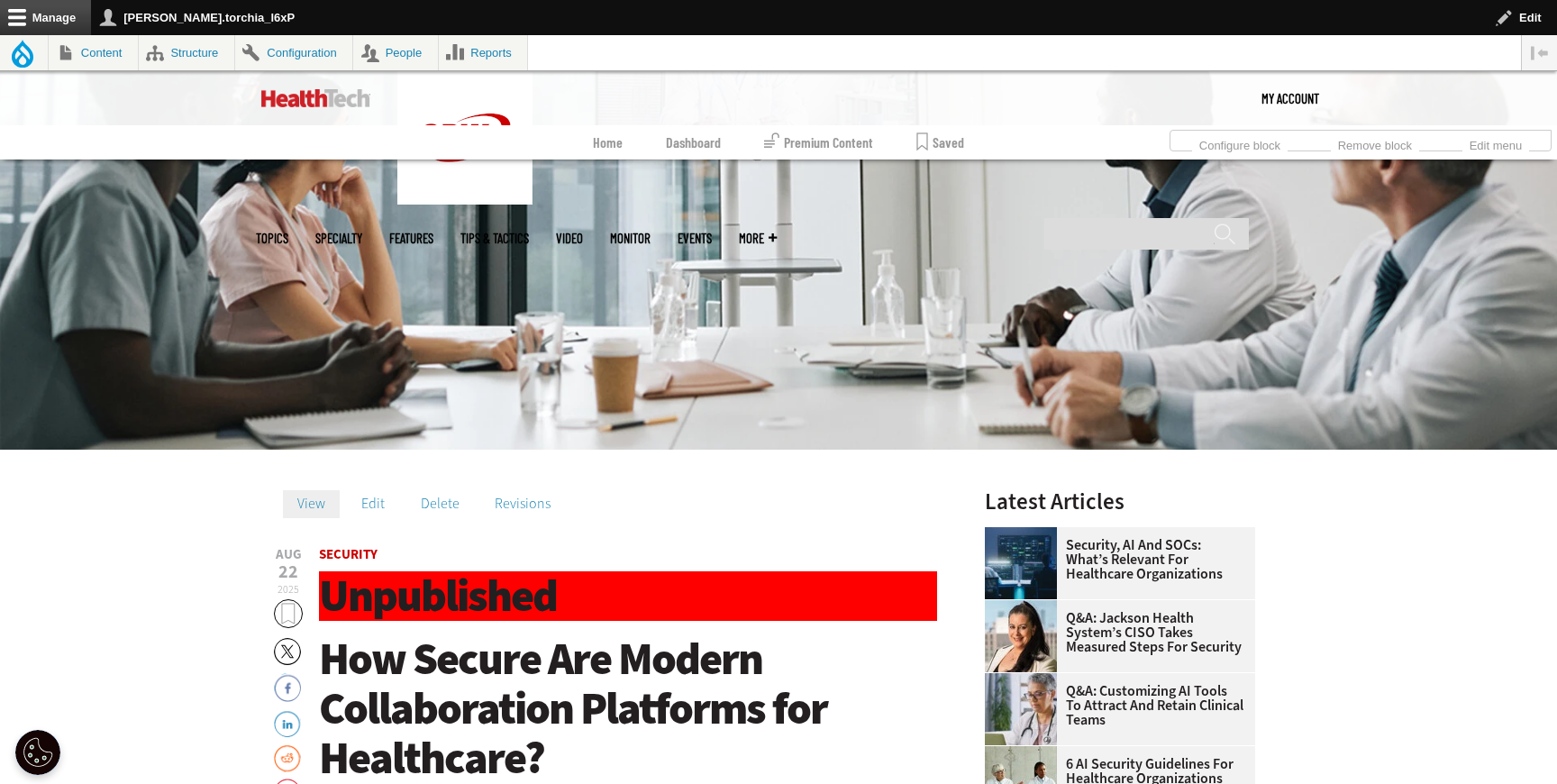
scroll to position [126, 0]
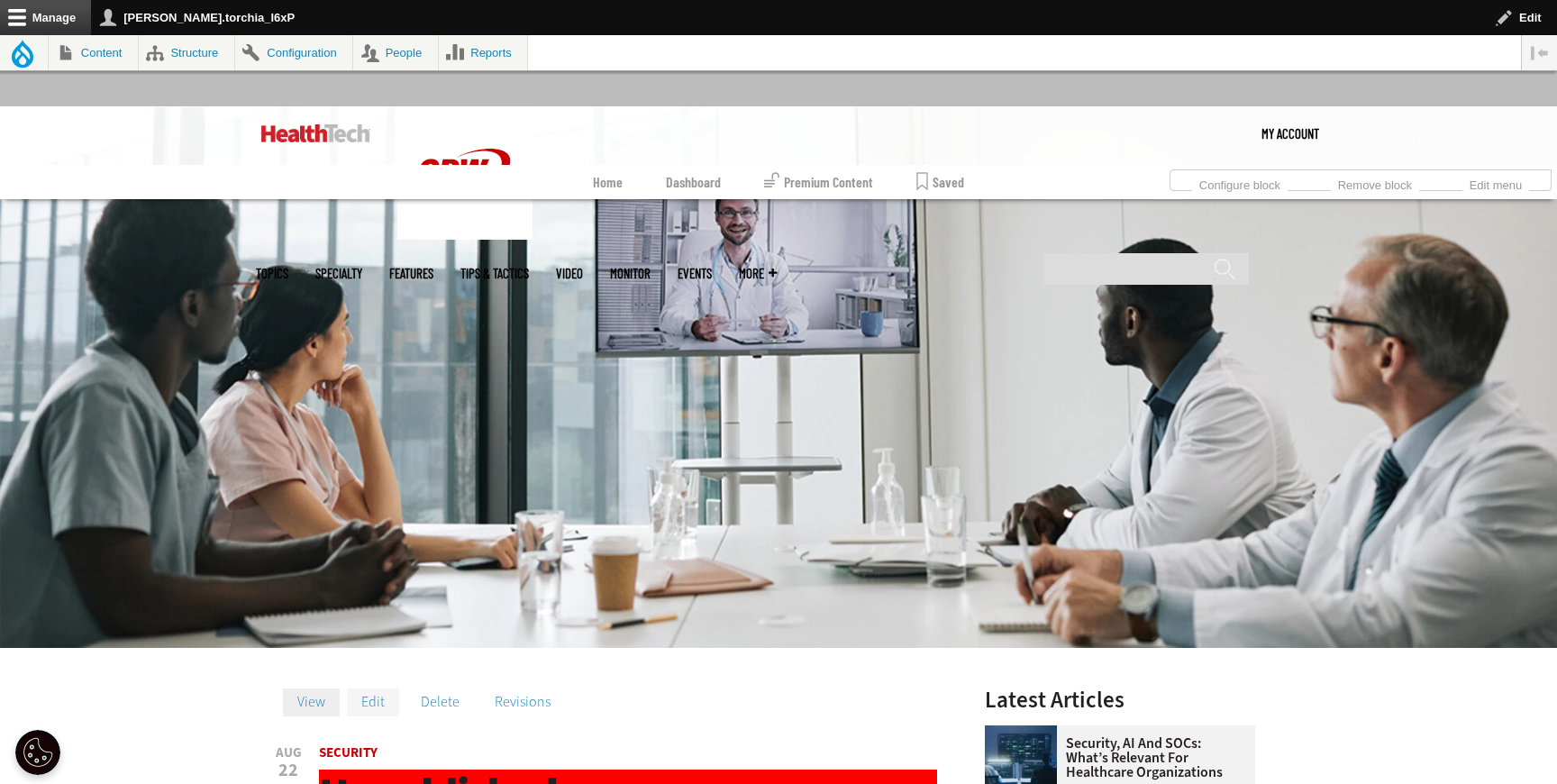
click at [366, 704] on link "Edit" at bounding box center [372, 701] width 52 height 27
